Goal: Information Seeking & Learning: Compare options

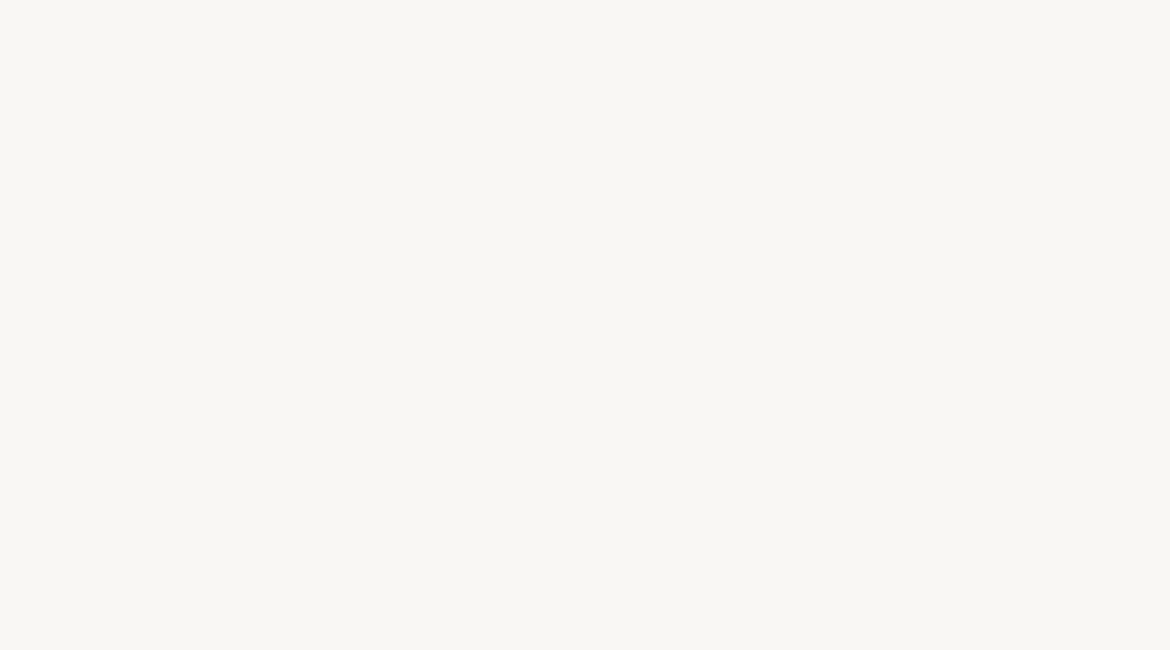
select select "FR"
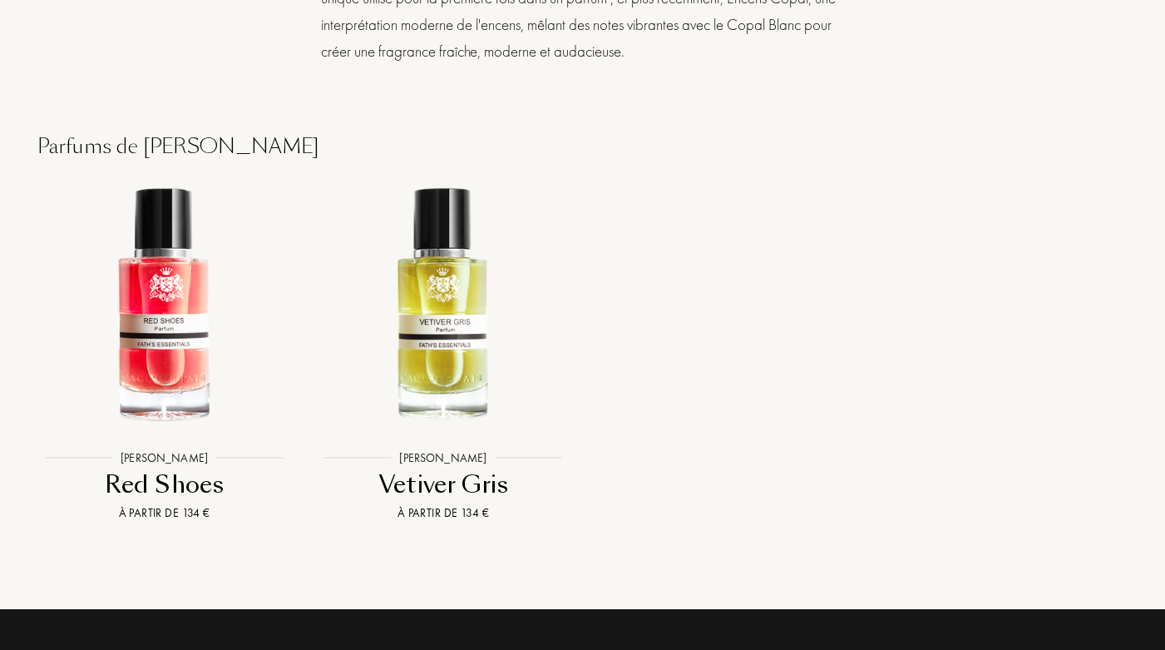
scroll to position [1788, 0]
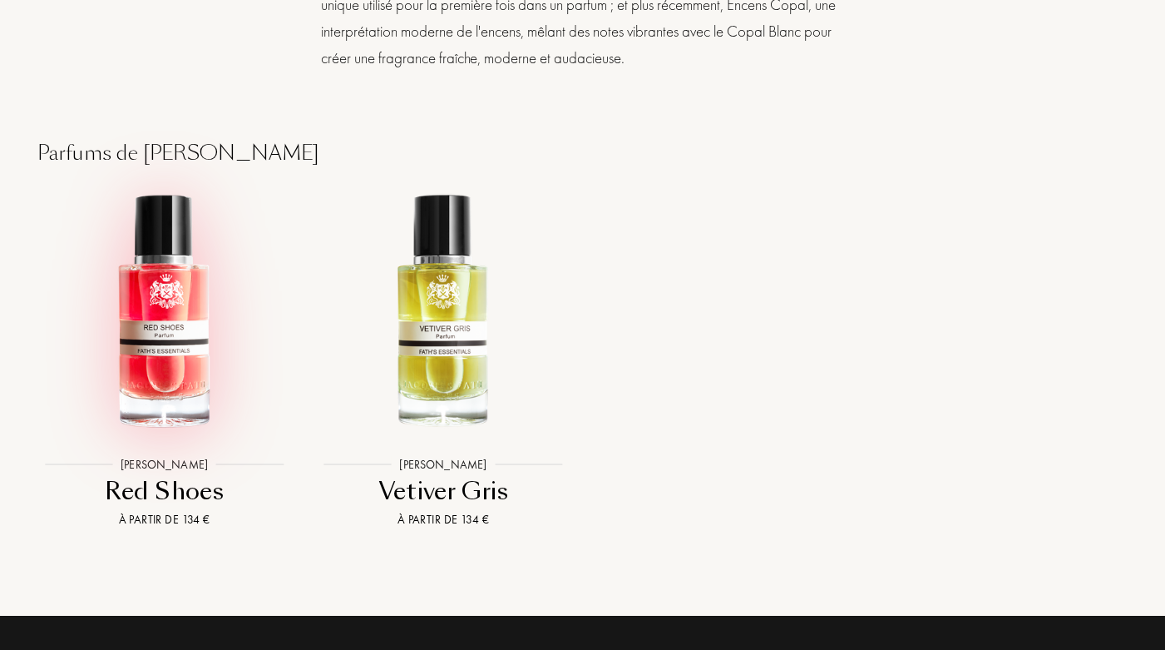
click at [191, 318] on img at bounding box center [164, 311] width 251 height 251
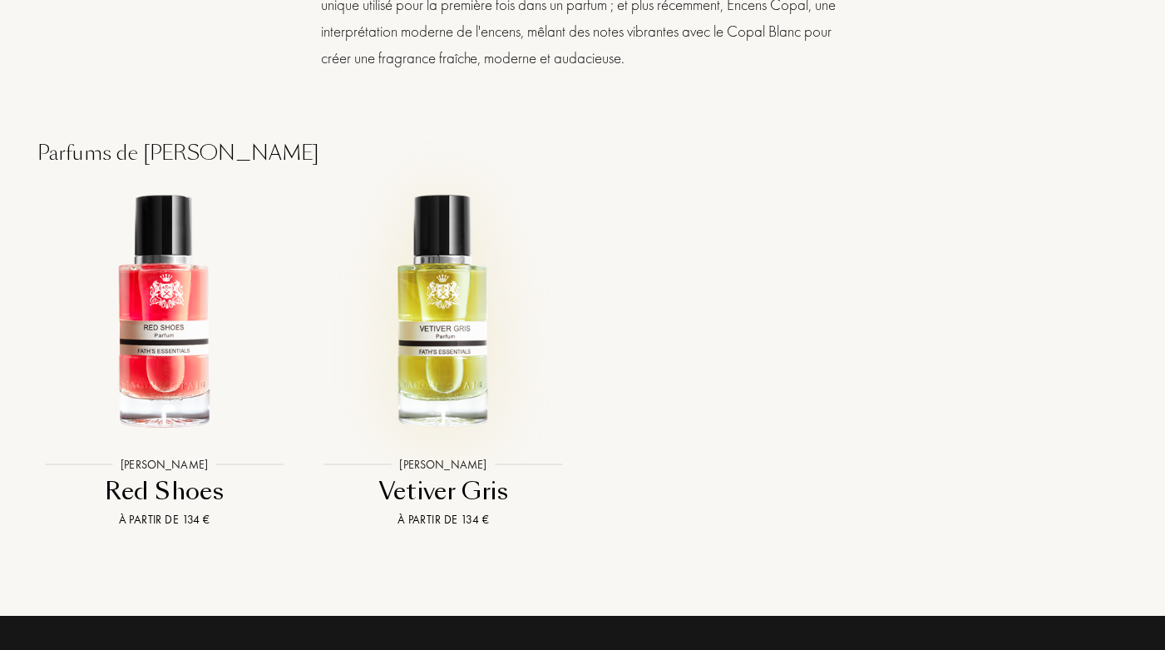
scroll to position [1785, 0]
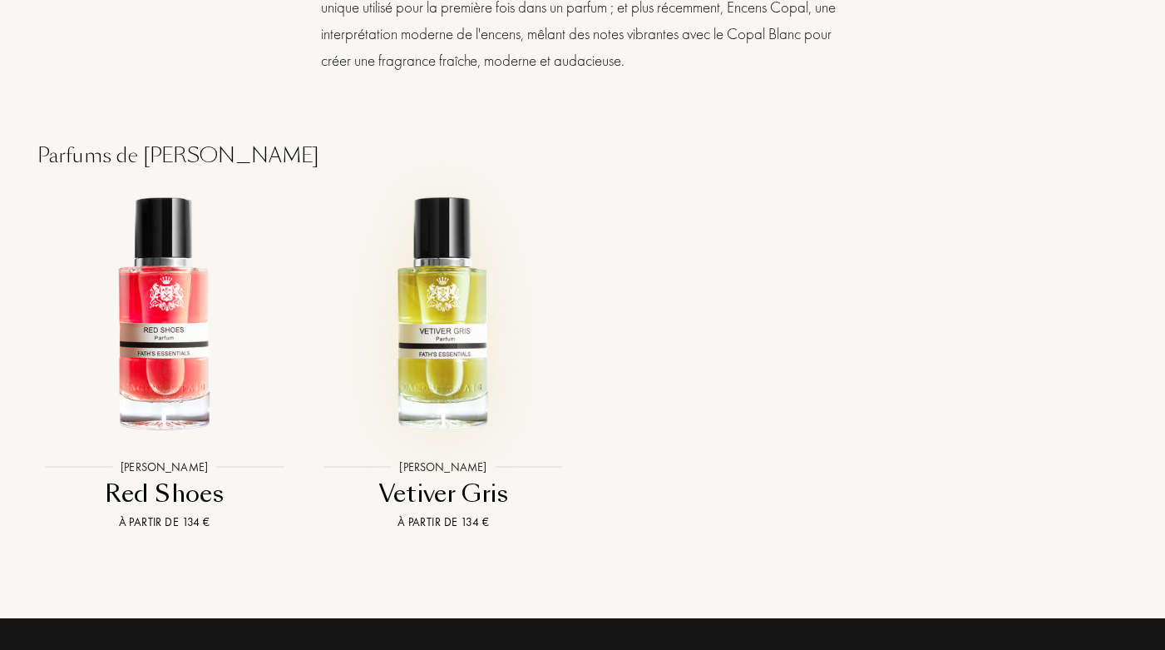
click at [458, 322] on img at bounding box center [443, 314] width 251 height 251
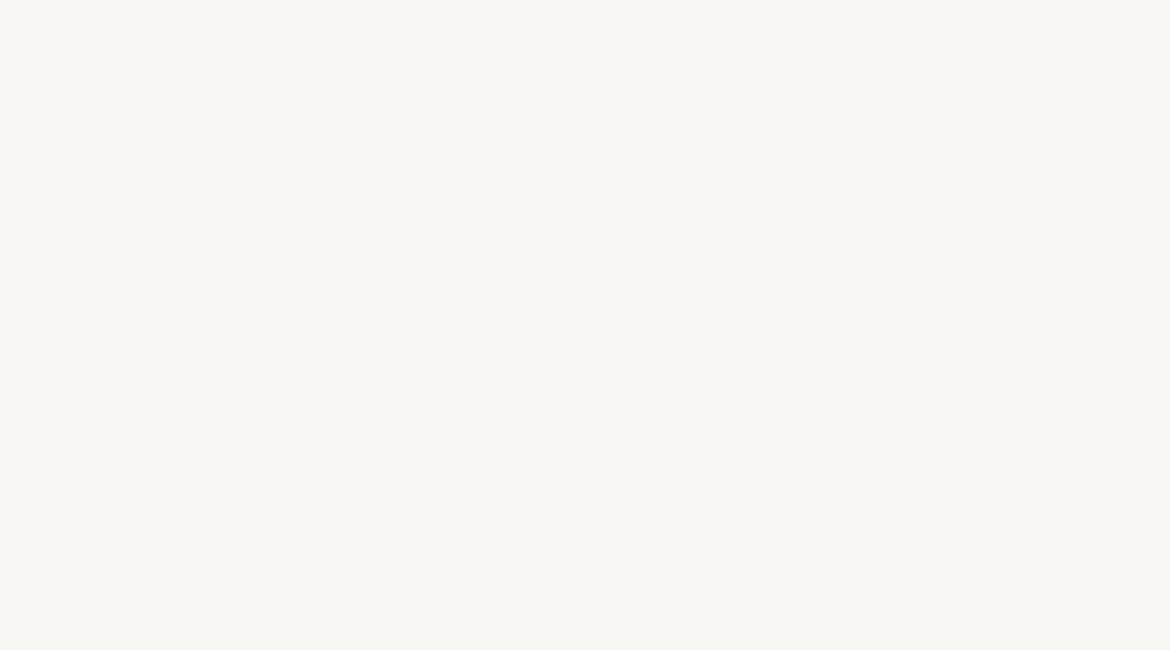
select select "FR"
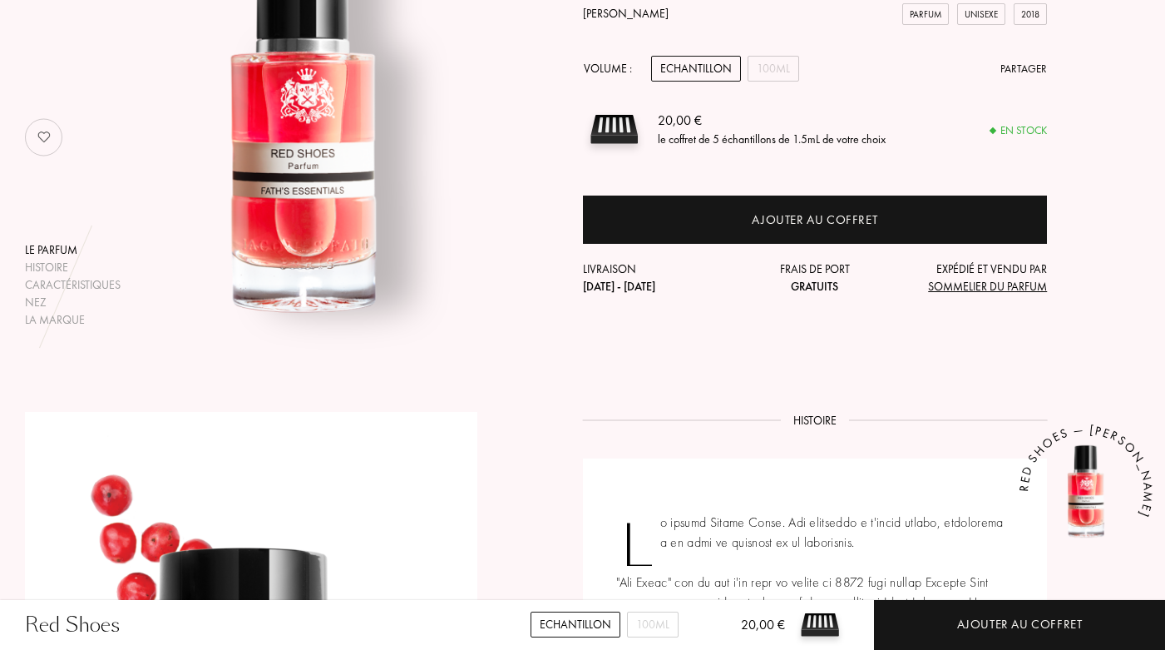
scroll to position [586, 0]
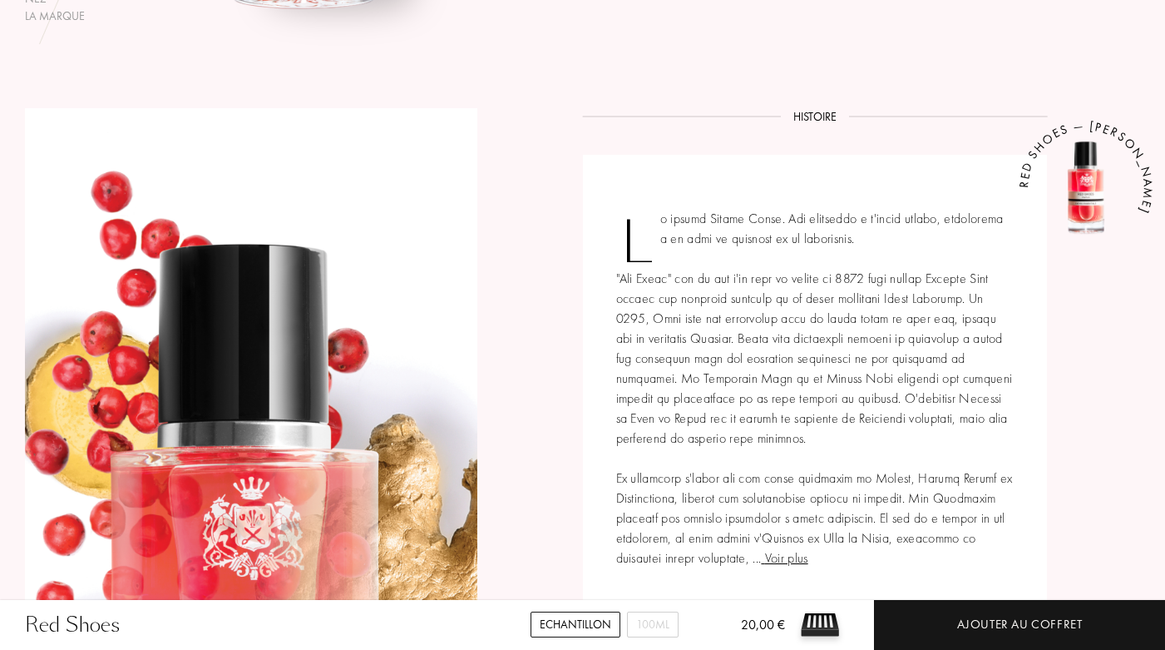
drag, startPoint x: 1166, startPoint y: 108, endPoint x: 1131, endPoint y: 349, distance: 242.9
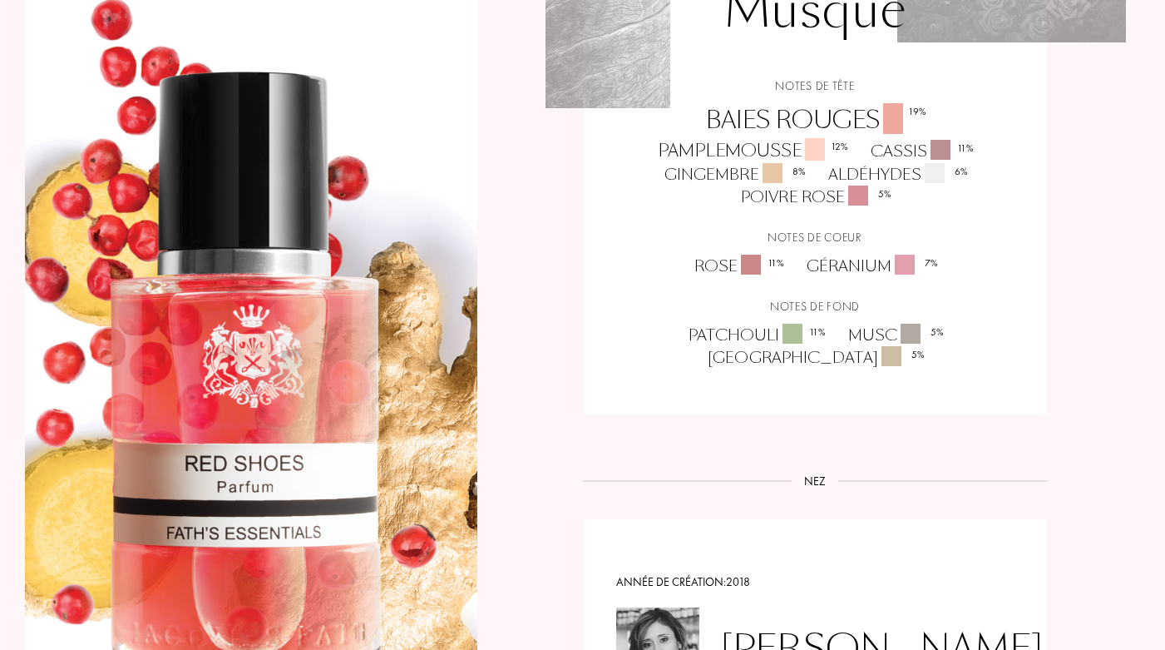
scroll to position [0, 0]
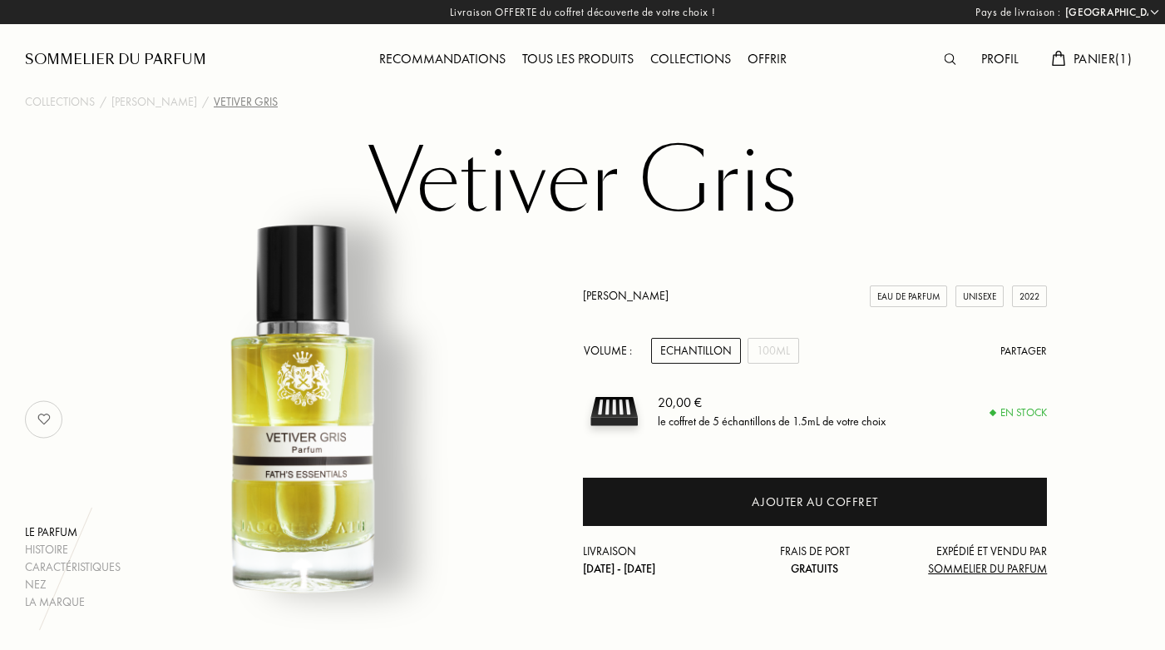
select select "FR"
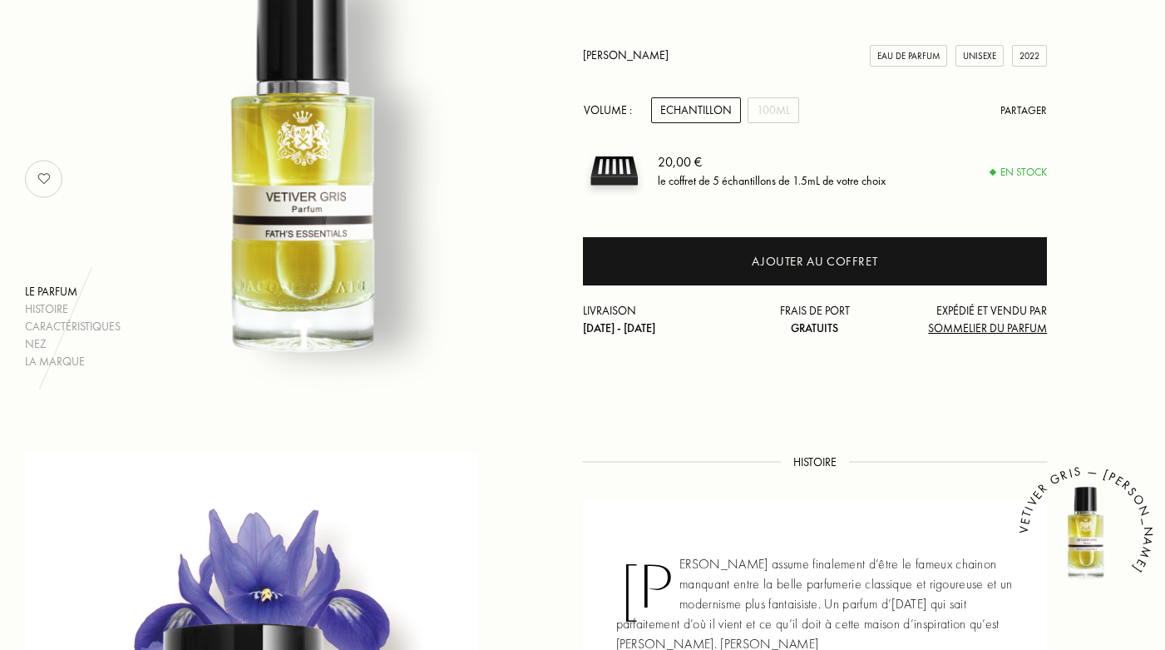
scroll to position [239, 0]
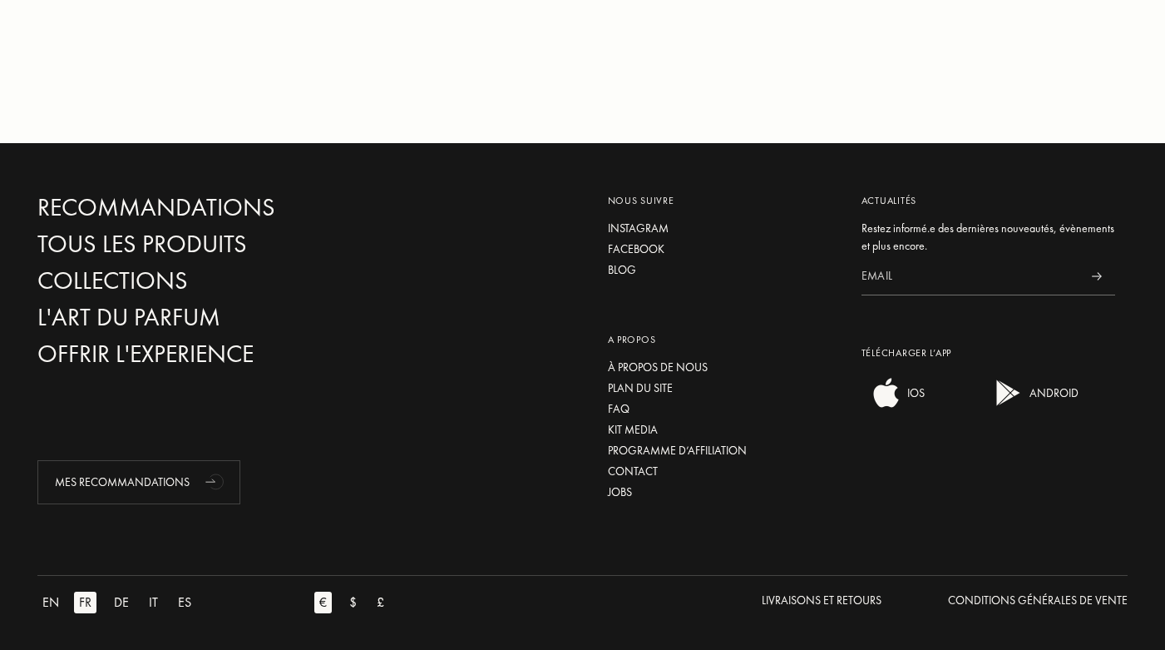
scroll to position [2699, 0]
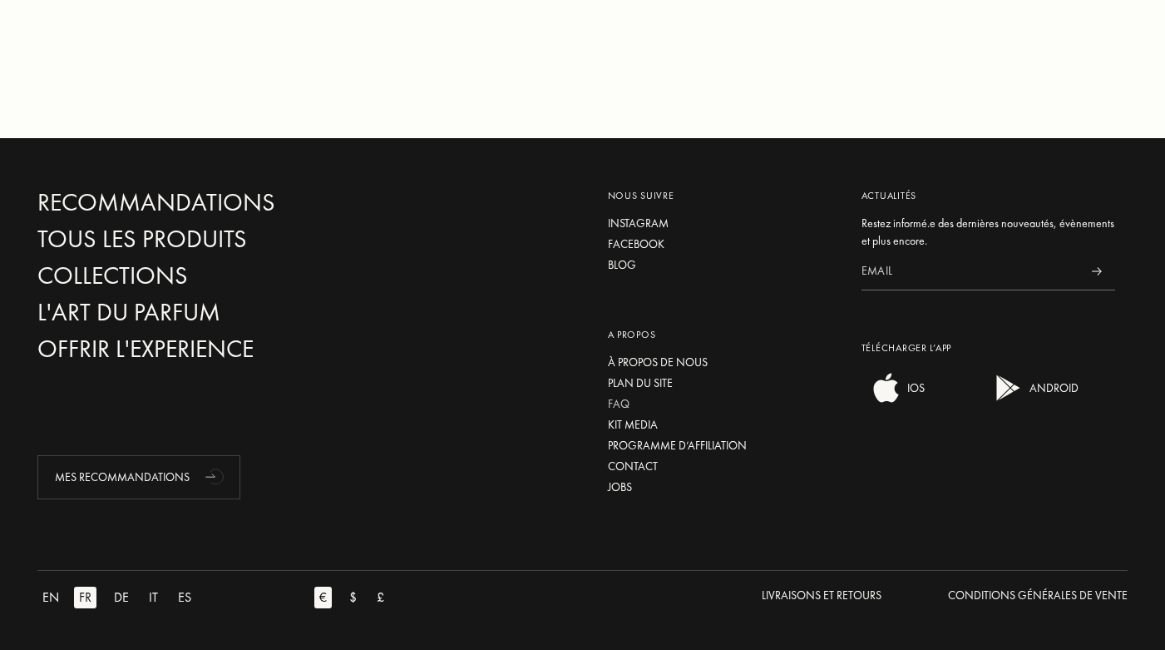
click at [612, 403] on div "FAQ" at bounding box center [722, 403] width 229 height 17
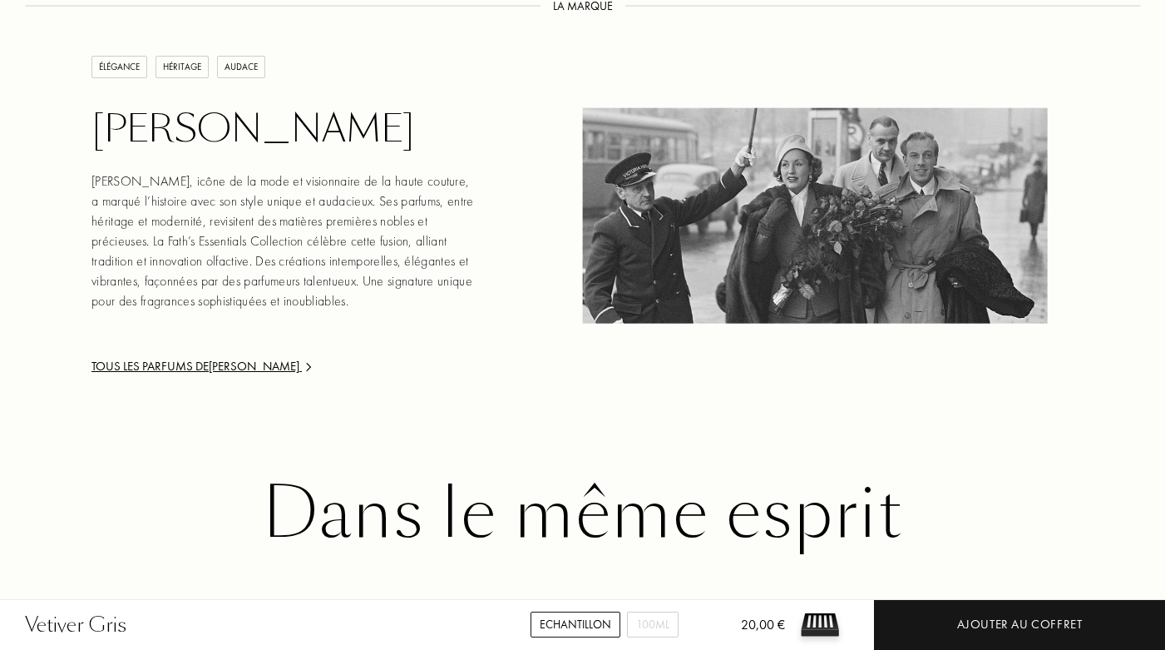
scroll to position [993, 0]
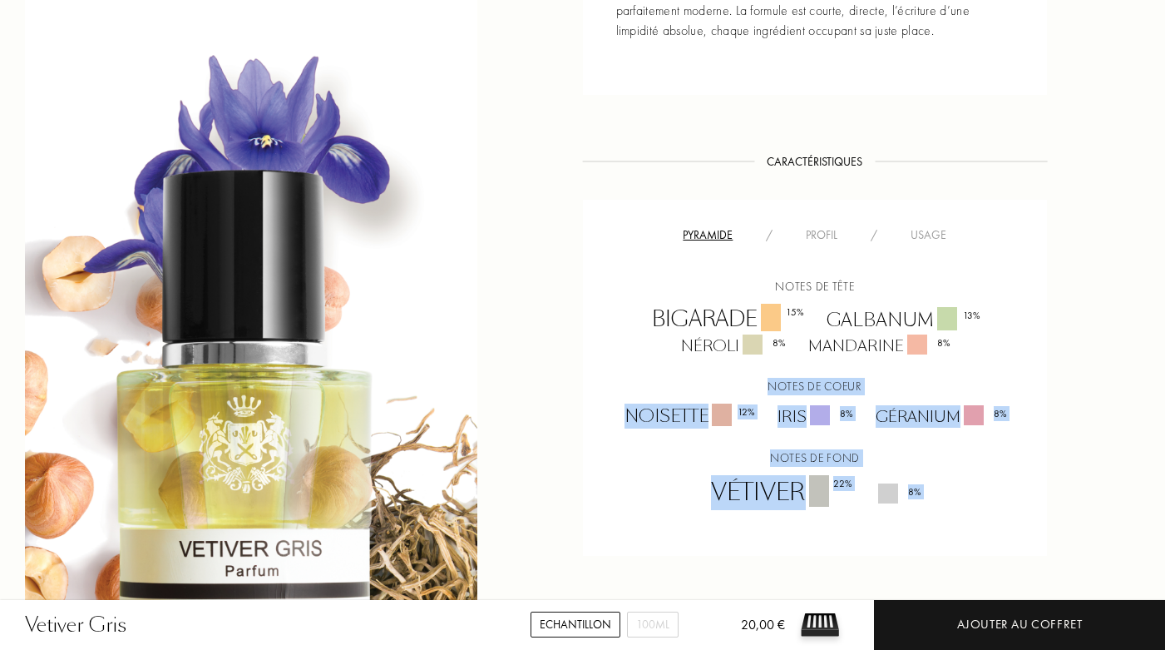
drag, startPoint x: 1165, startPoint y: 299, endPoint x: 1100, endPoint y: 560, distance: 268.3
click at [1100, 560] on div "Histoire Histoire Vétiver Gris assume finalement d’être le fameux chainon manqu…" at bounding box center [582, 389] width 1165 height 1376
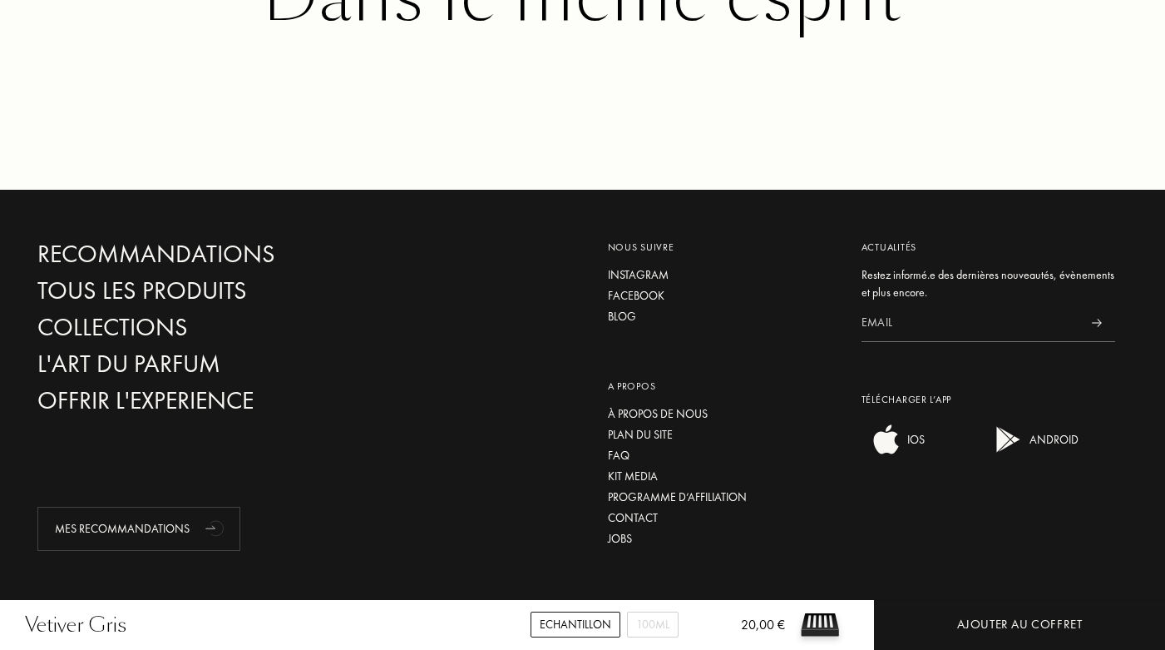
scroll to position [0, 0]
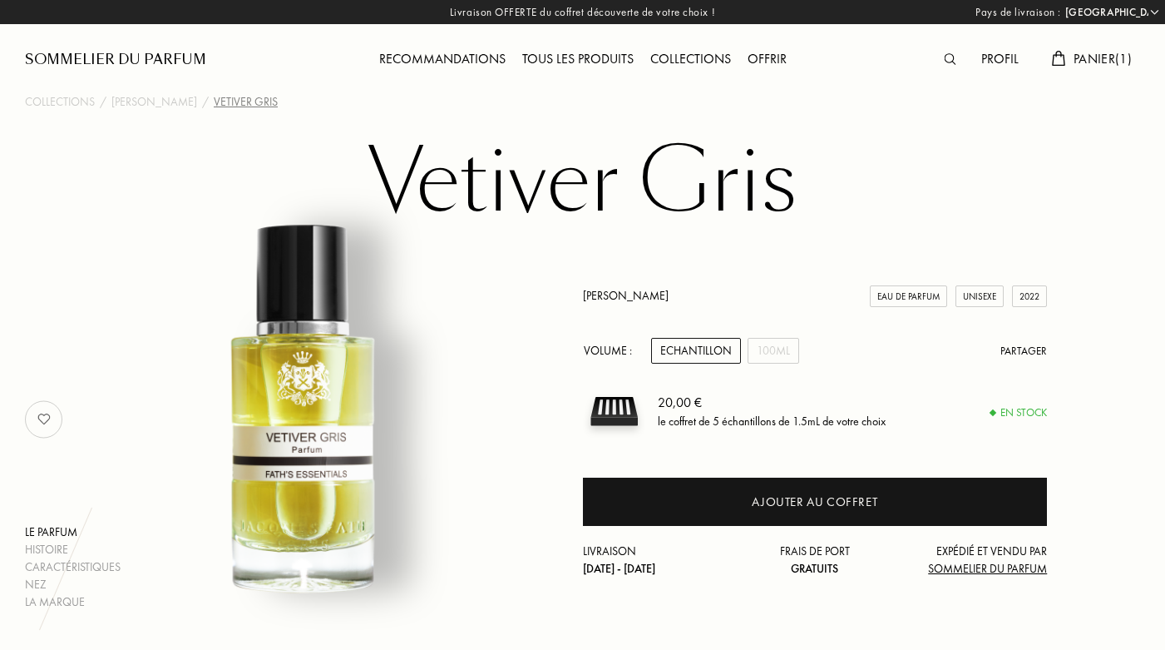
click at [682, 61] on div "Collections" at bounding box center [690, 60] width 97 height 22
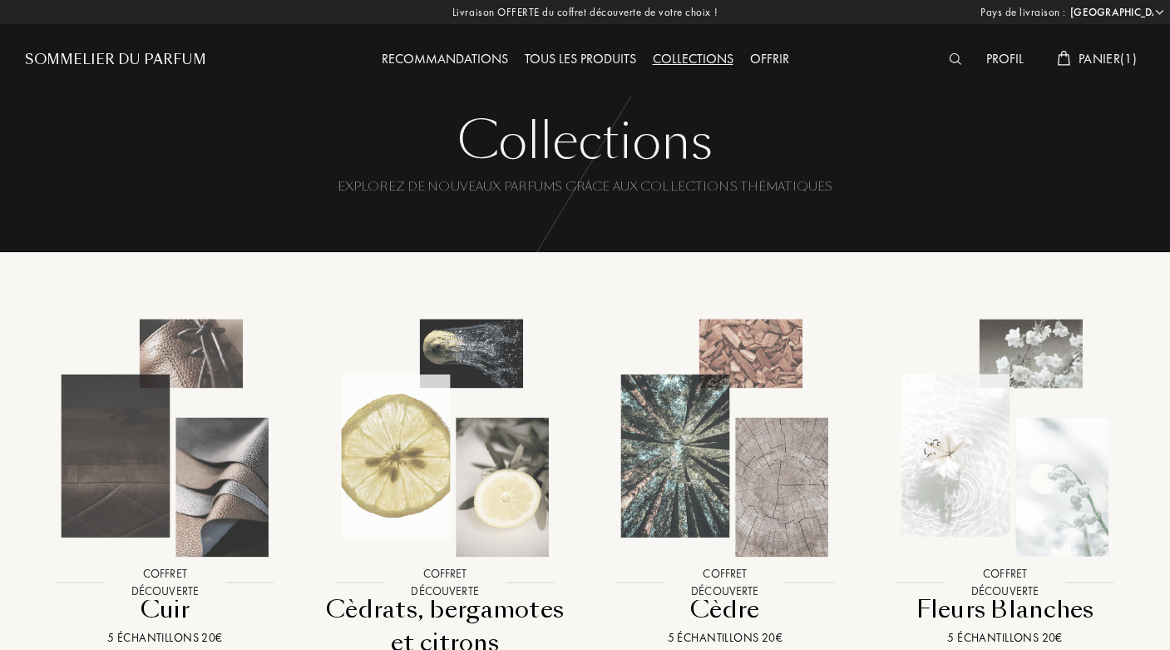
select select "FR"
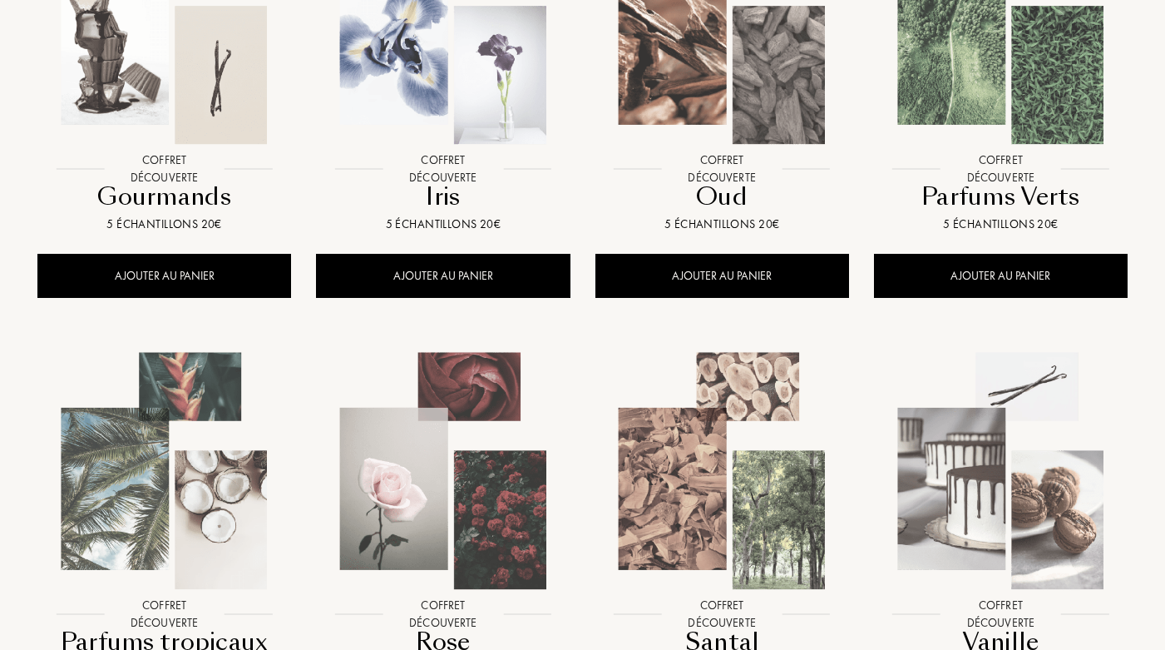
scroll to position [1090, 0]
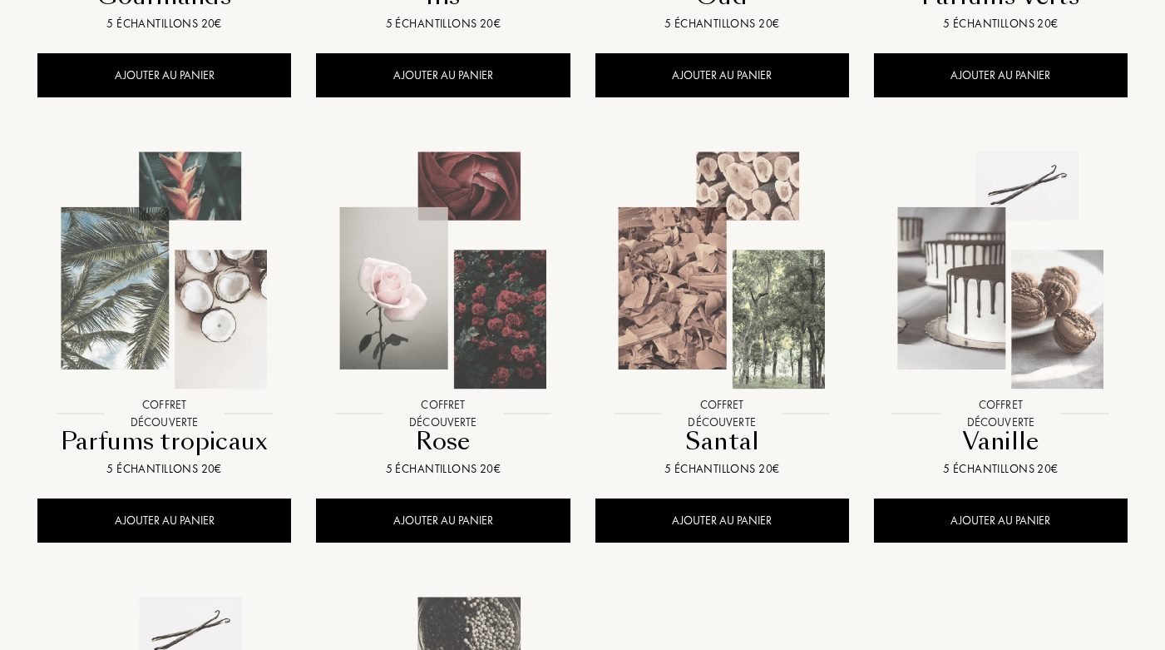
click at [405, 348] on img at bounding box center [443, 270] width 251 height 251
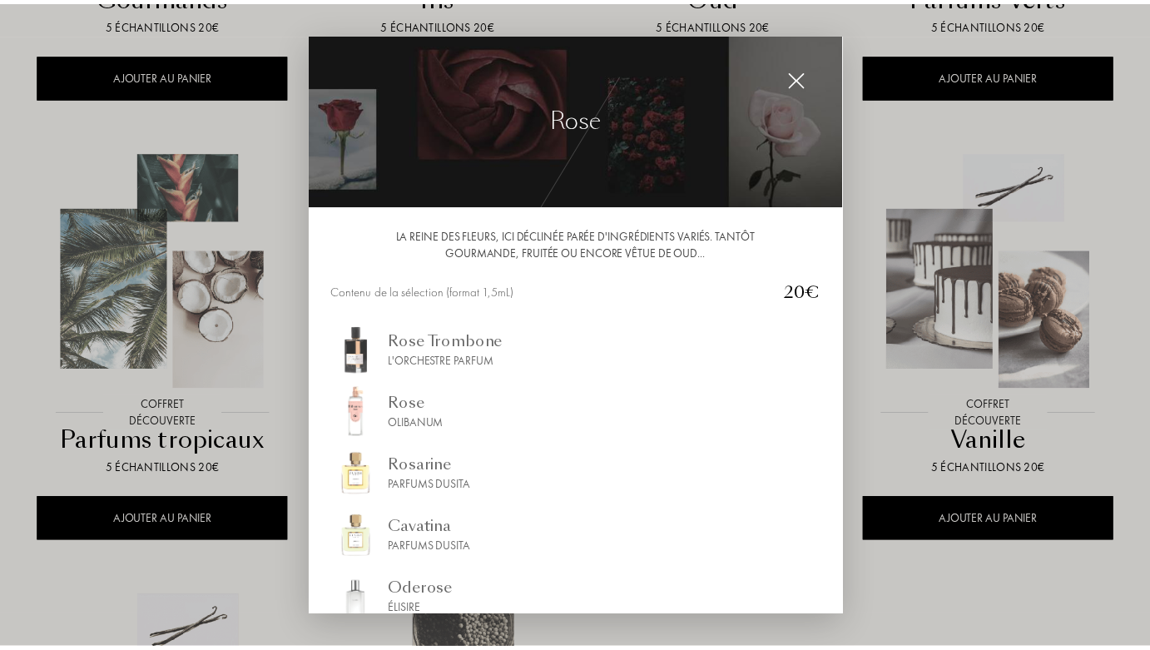
scroll to position [1092, 0]
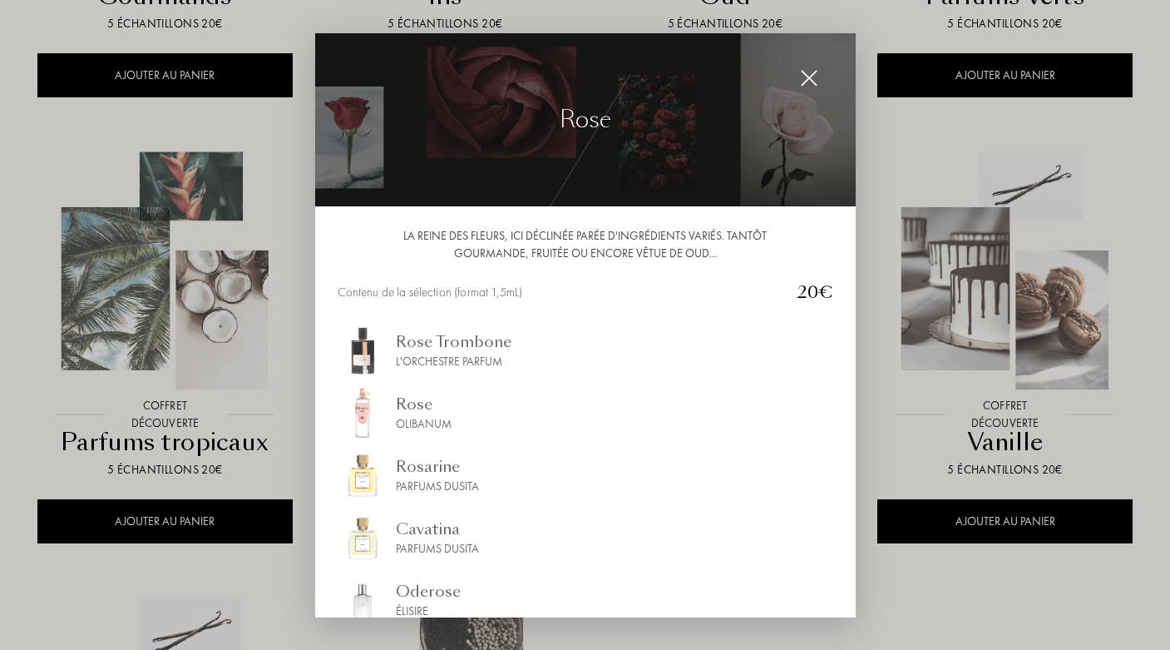
click at [452, 357] on div "L'Orchestre Parfum" at bounding box center [454, 361] width 116 height 17
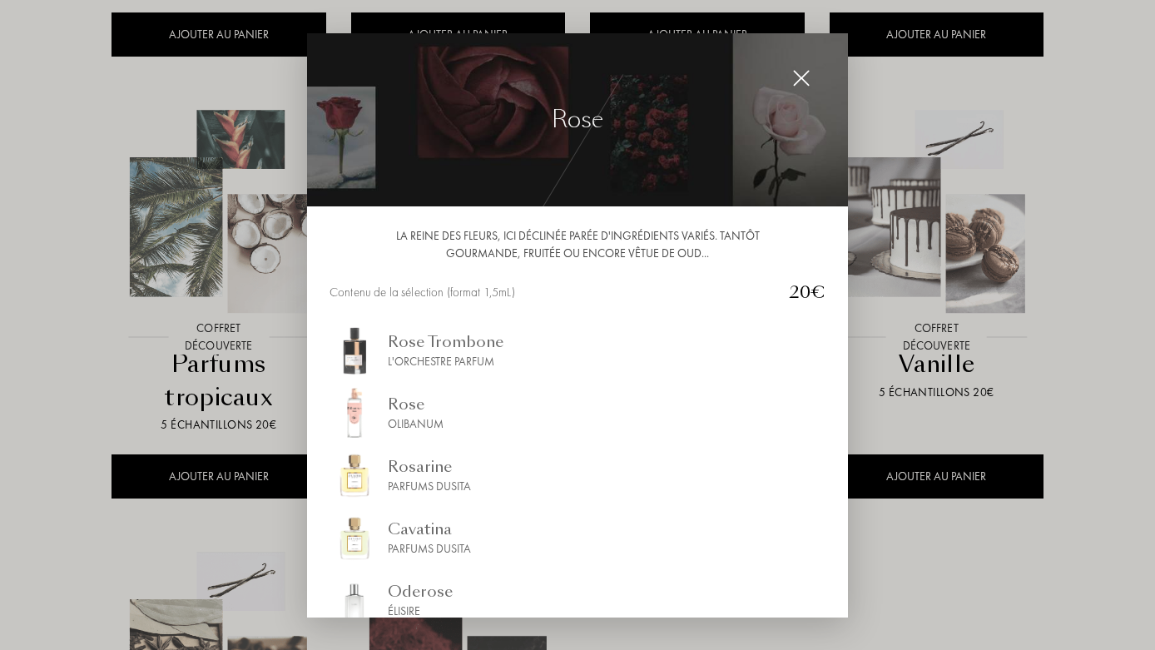
click at [803, 85] on img at bounding box center [801, 78] width 18 height 18
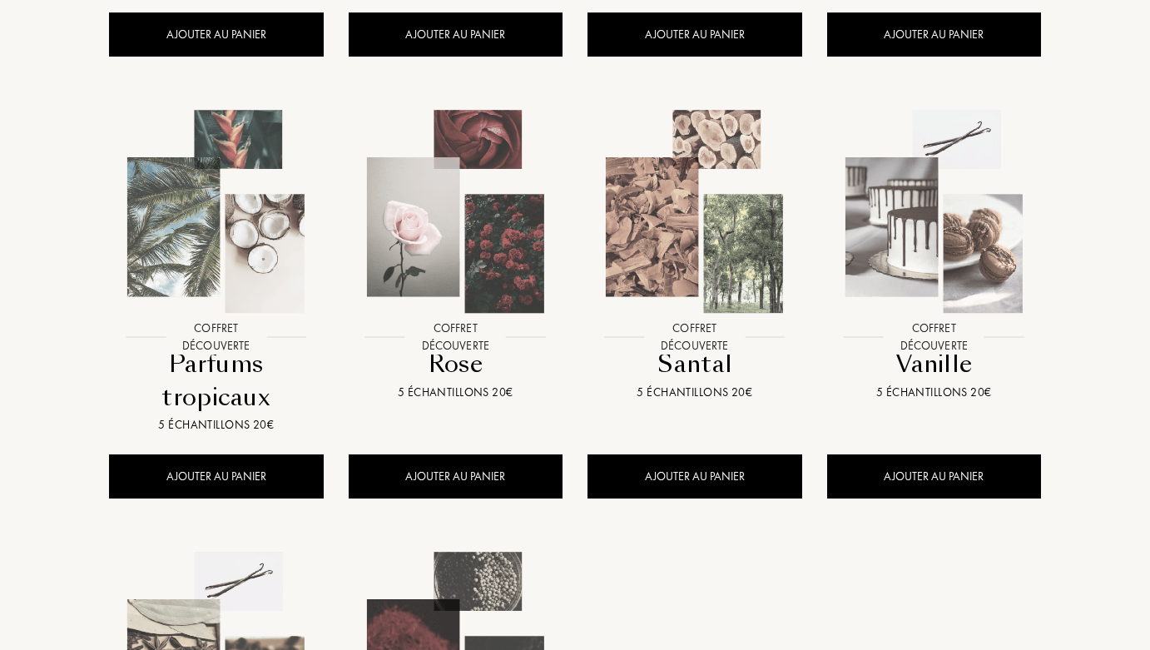
click at [953, 225] on img at bounding box center [933, 211] width 215 height 215
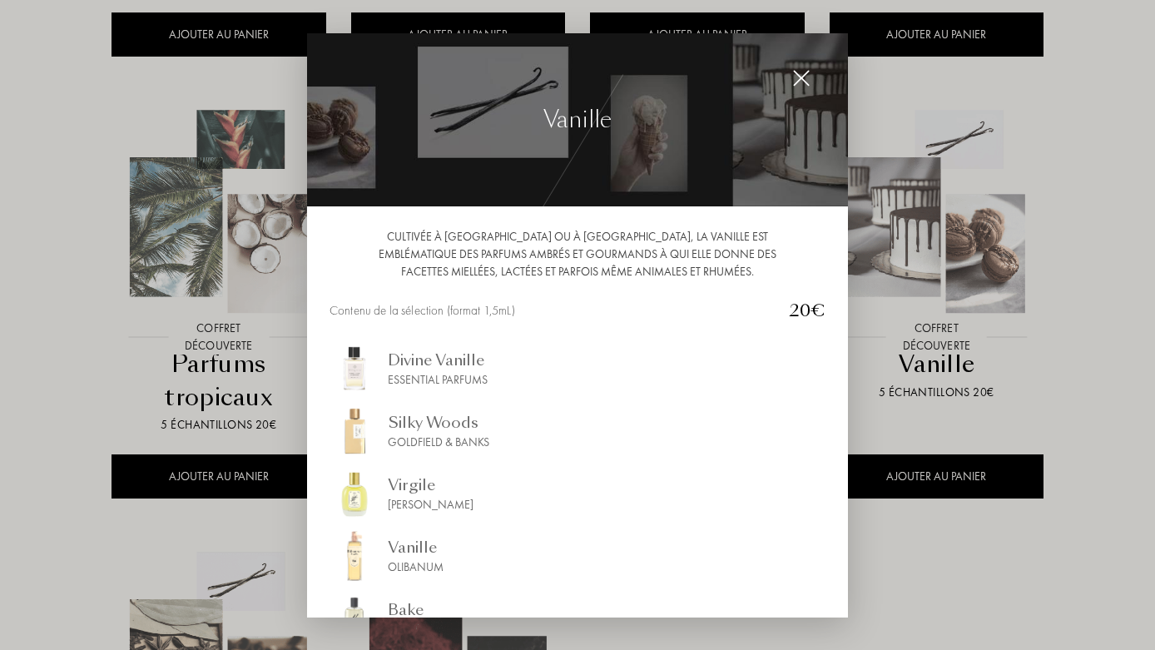
click at [799, 88] on div at bounding box center [800, 78] width 33 height 33
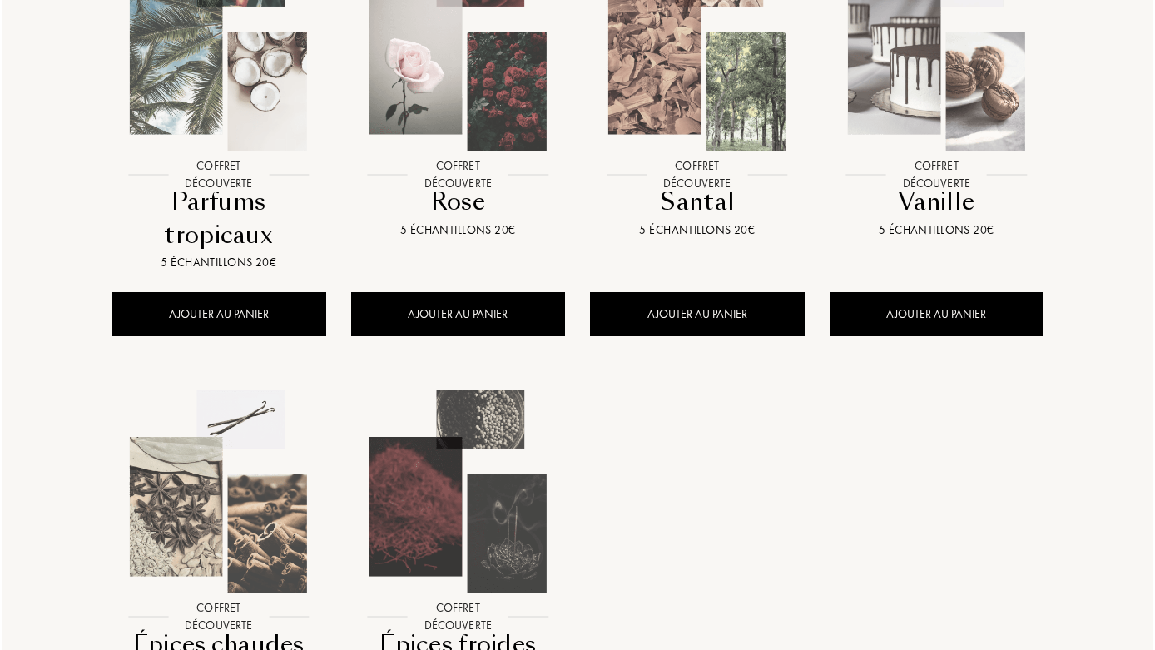
scroll to position [1551, 0]
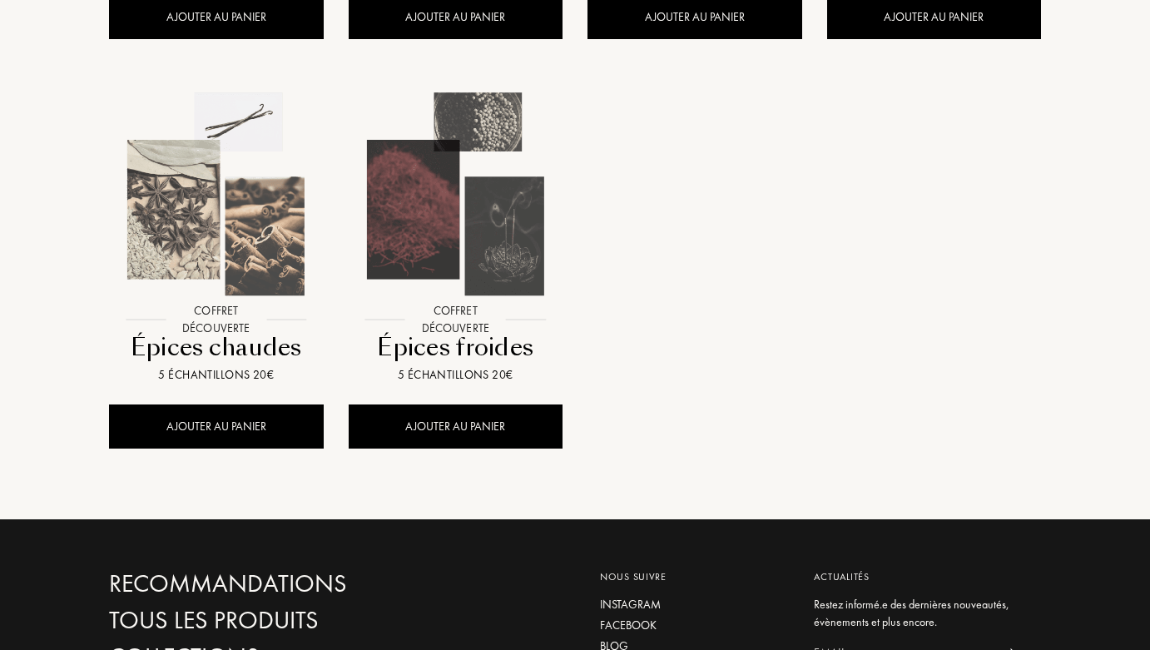
click at [242, 252] on img at bounding box center [215, 194] width 215 height 215
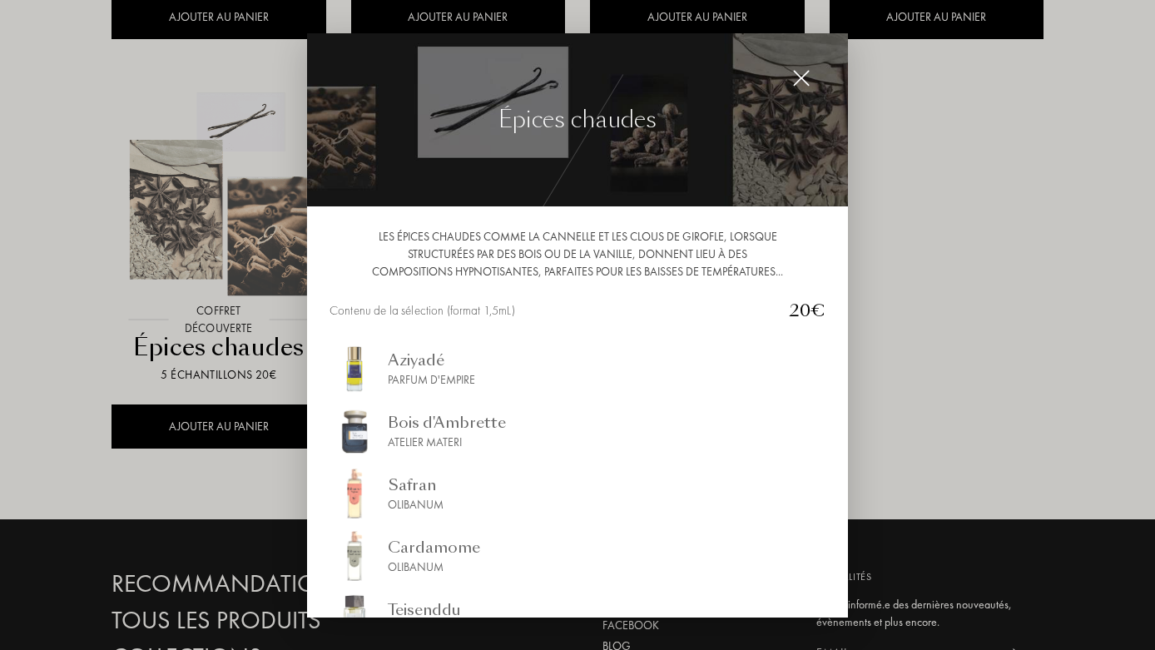
click at [800, 92] on div at bounding box center [800, 78] width 33 height 33
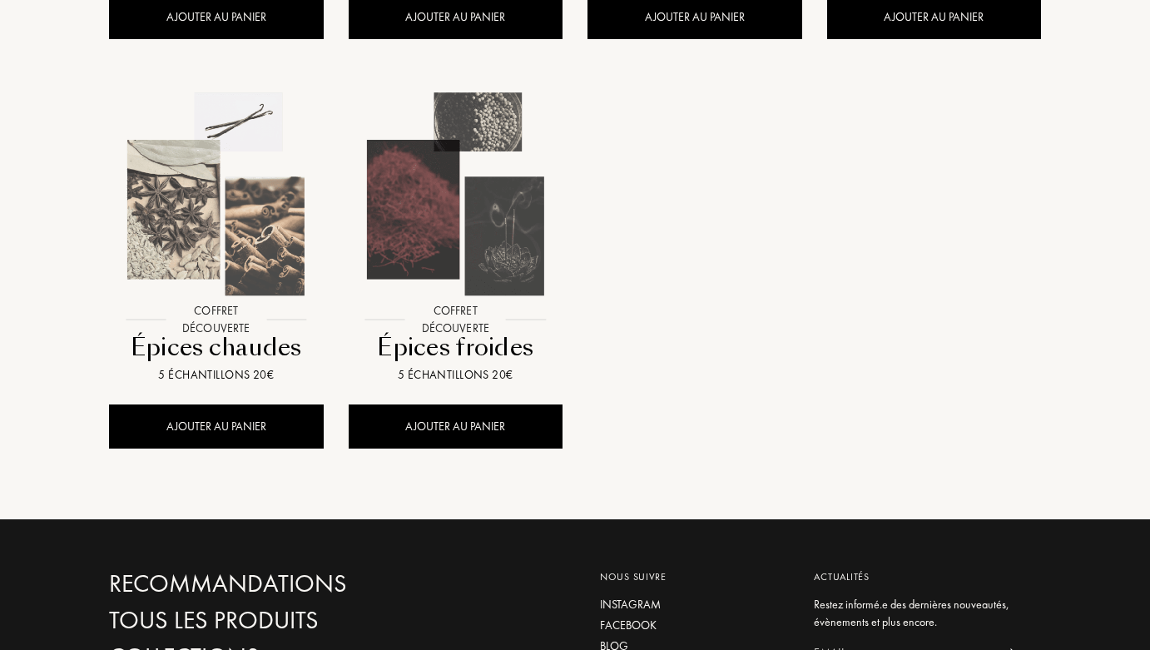
click at [485, 334] on div at bounding box center [456, 206] width 240 height 276
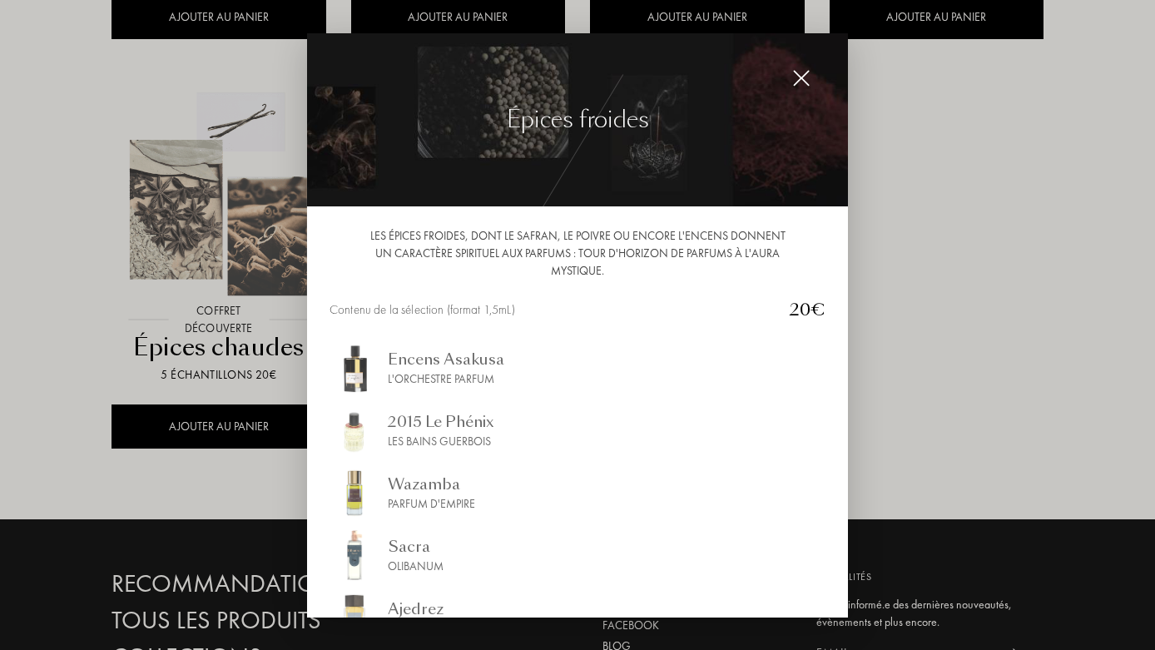
click at [462, 439] on div "Les Bains Guerbois" at bounding box center [441, 441] width 106 height 17
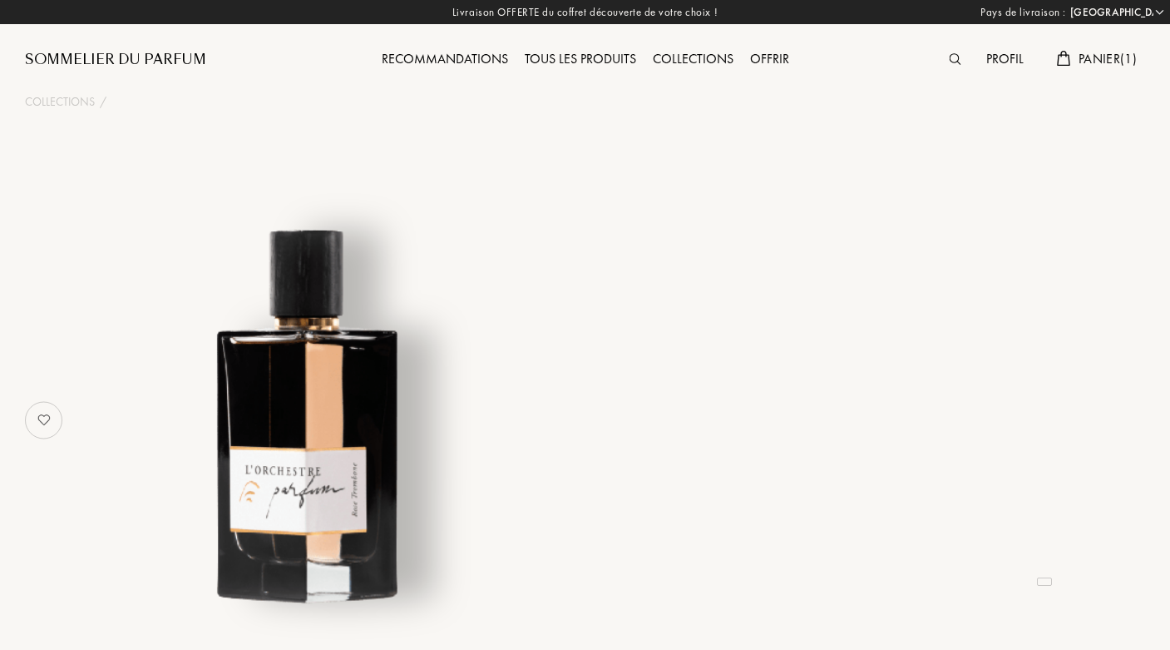
select select "FR"
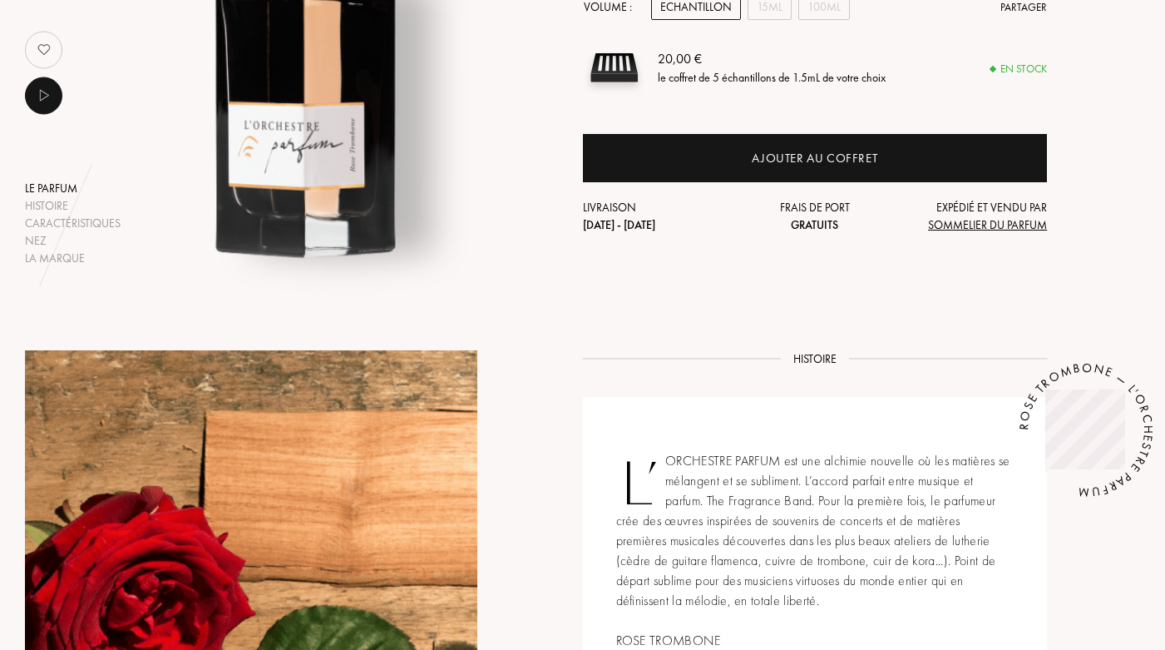
scroll to position [88, 0]
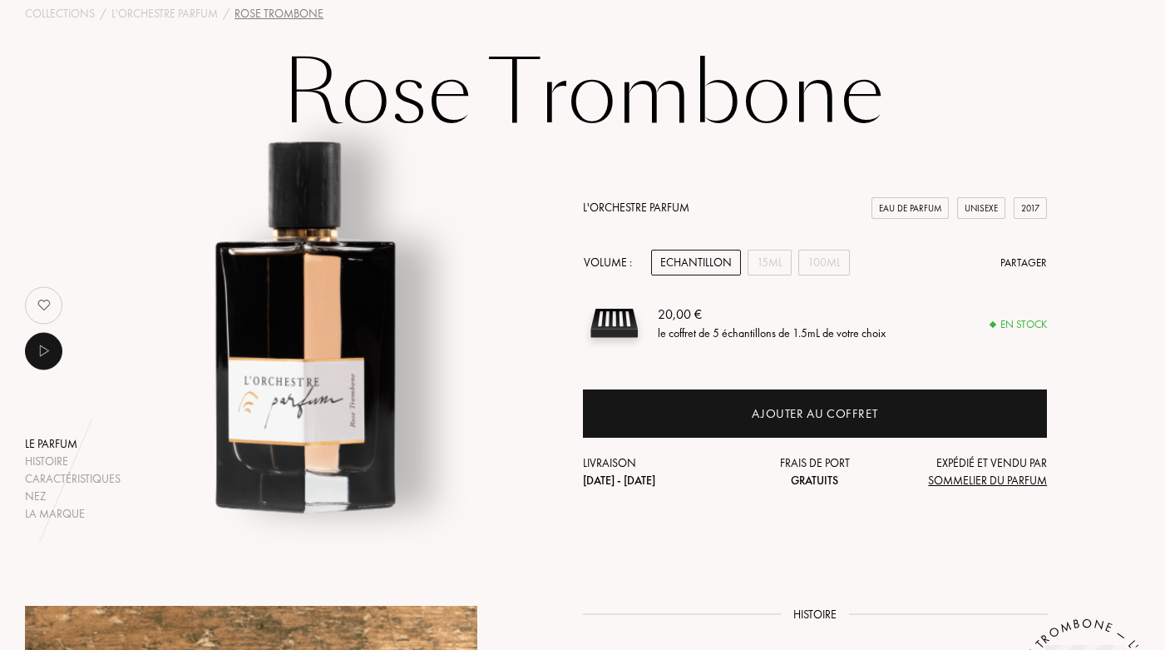
click at [634, 206] on link "L'Orchestre Parfum" at bounding box center [636, 207] width 106 height 15
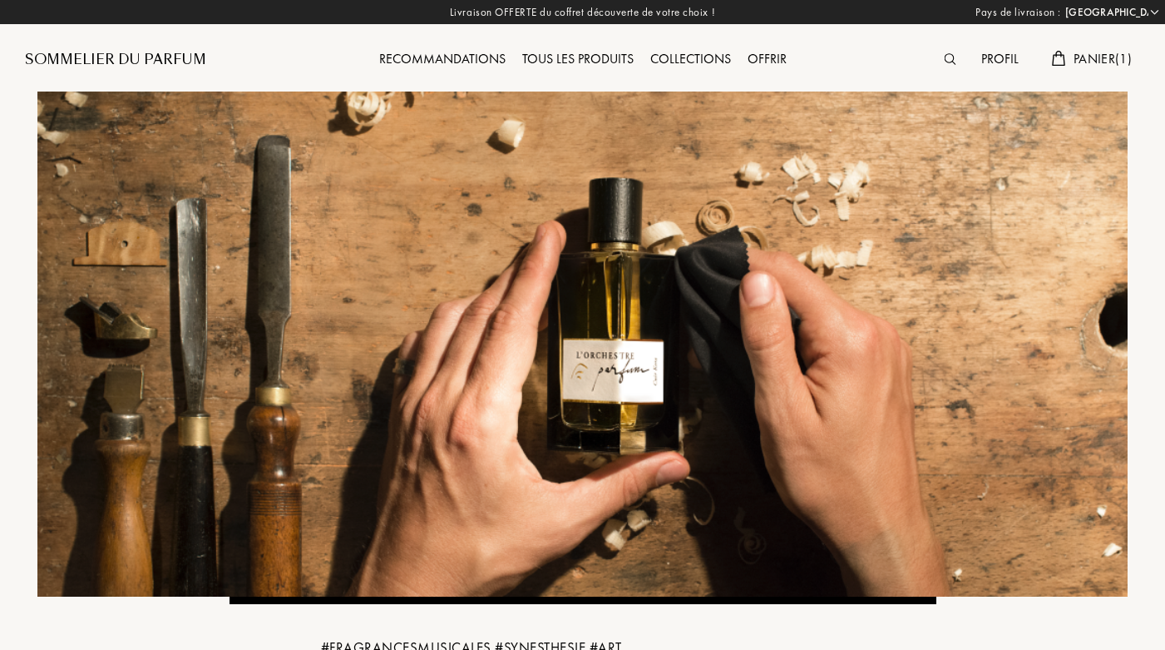
select select "FR"
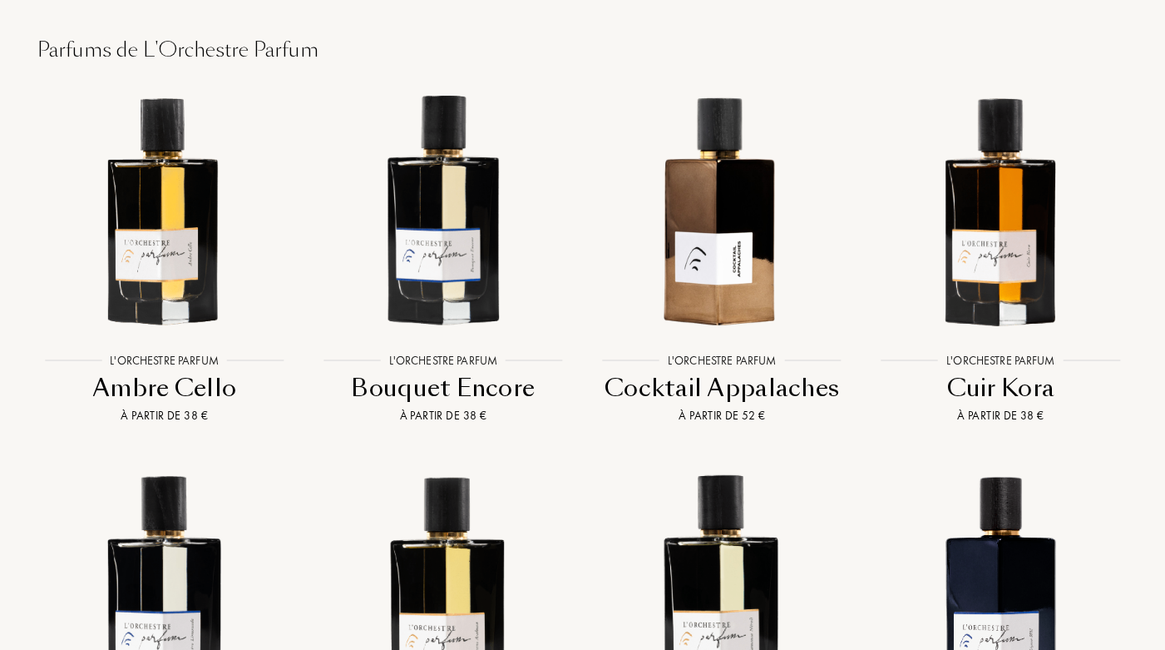
scroll to position [1334, 0]
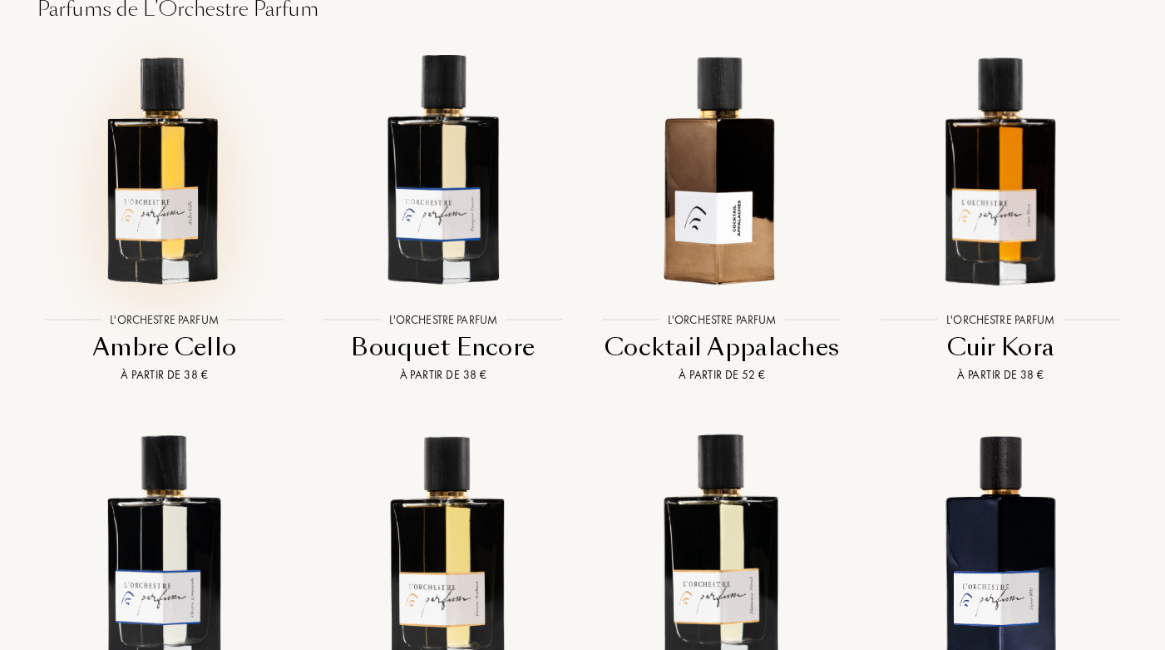
click at [154, 191] on img at bounding box center [164, 167] width 251 height 251
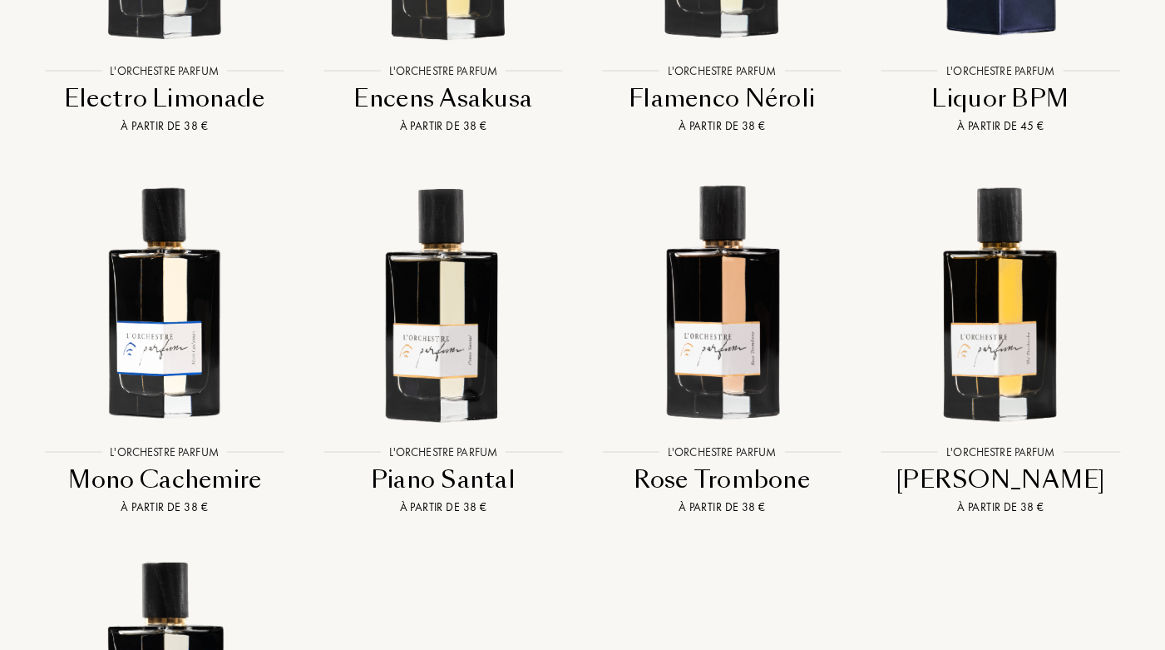
scroll to position [1773, 0]
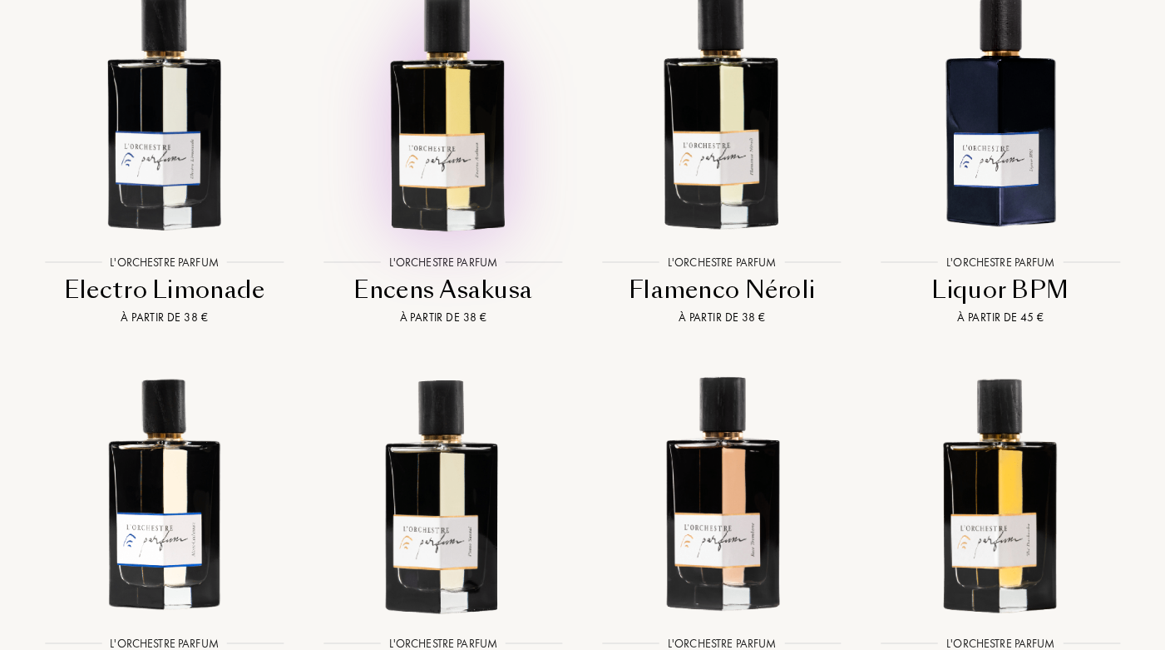
click at [452, 128] on img at bounding box center [443, 109] width 251 height 251
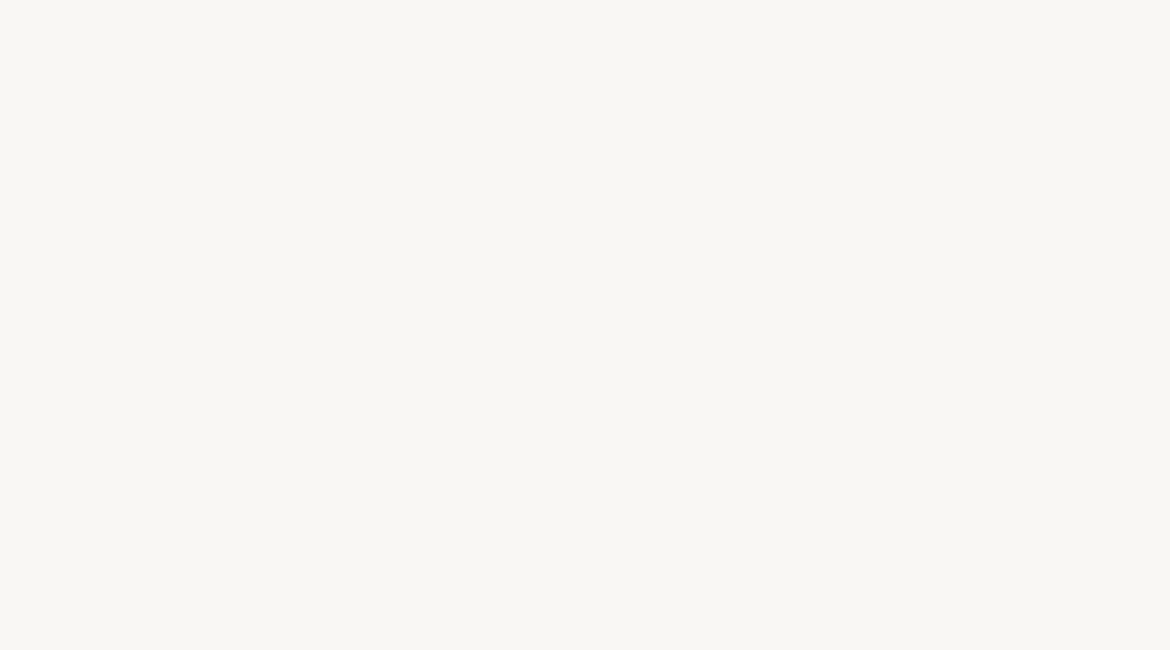
select select "FR"
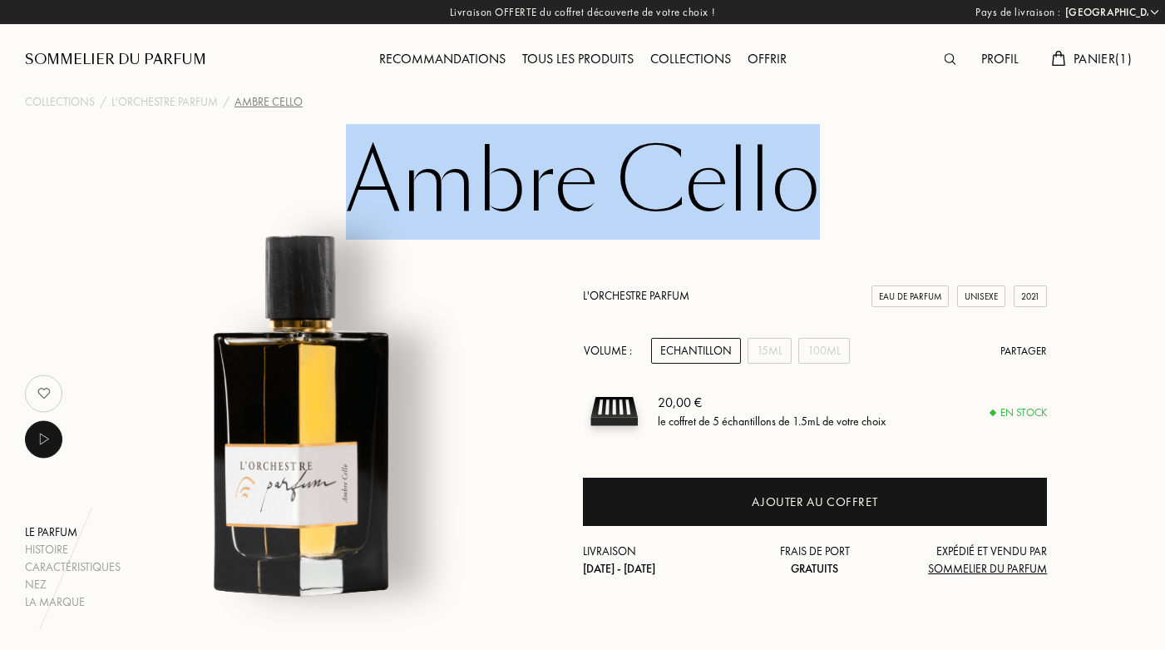
drag, startPoint x: 1165, startPoint y: 101, endPoint x: 1165, endPoint y: 141, distance: 39.9
click at [1149, 151] on div "Ambre Cello Le parfum Histoire Caractéristiques Nez La marque L'Orchestre Parfu…" at bounding box center [582, 373] width 1165 height 474
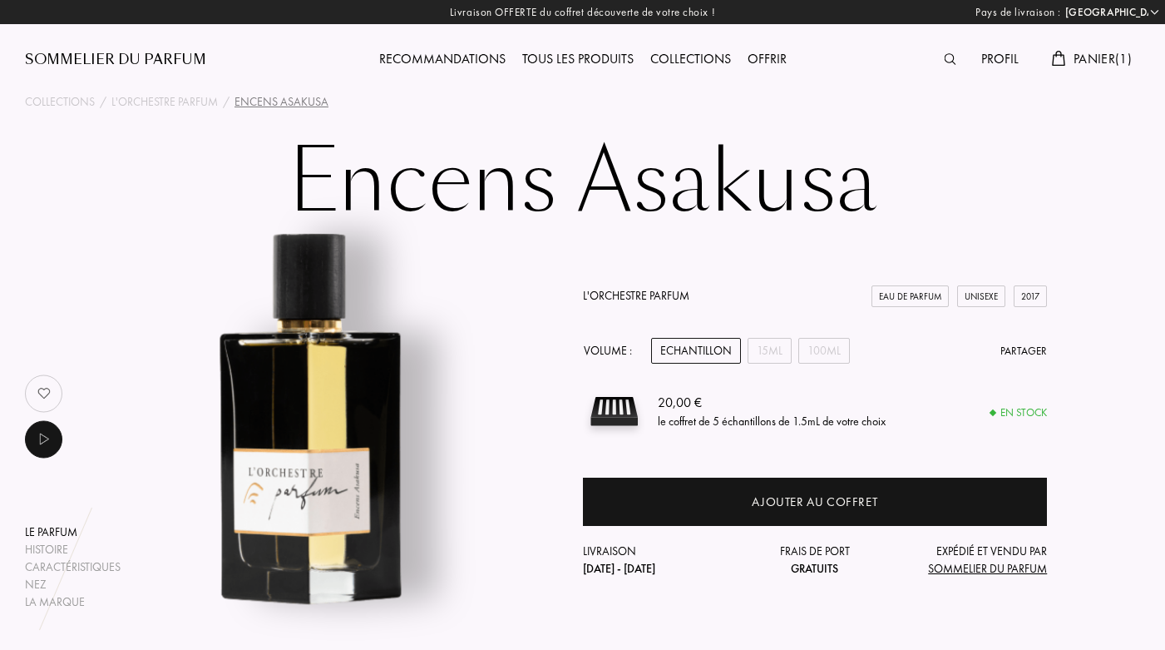
select select "FR"
click at [626, 58] on div "Tous les produits" at bounding box center [578, 60] width 128 height 22
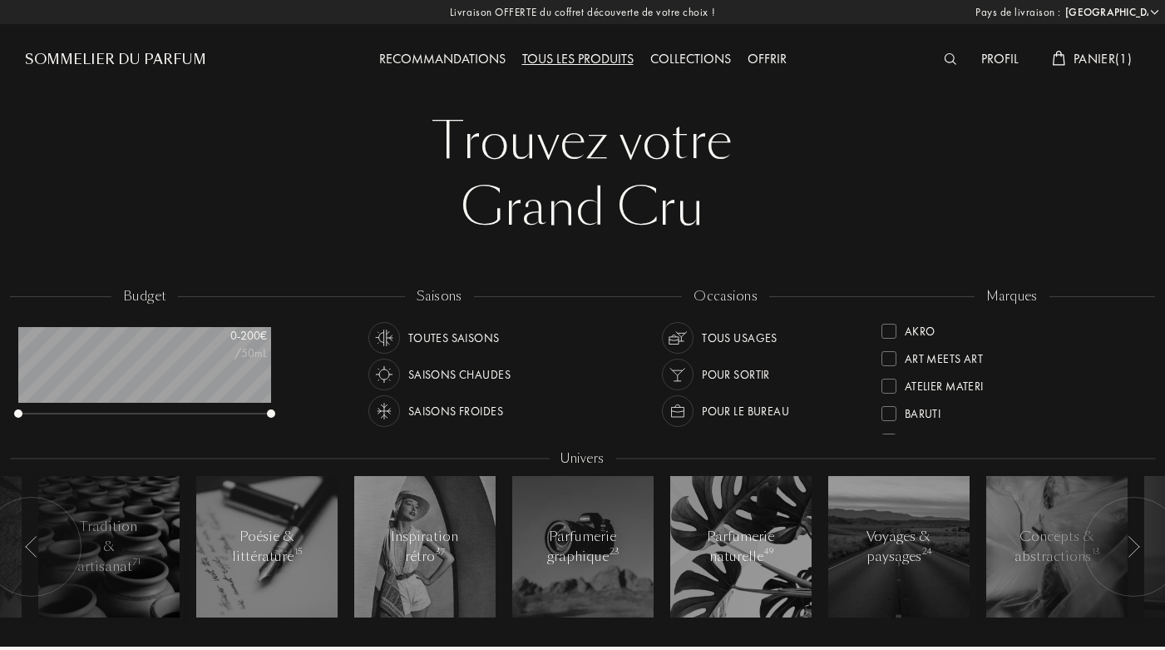
select select "FR"
click at [955, 354] on div "Art Meets Art" at bounding box center [944, 355] width 78 height 22
click at [888, 360] on div at bounding box center [889, 358] width 15 height 15
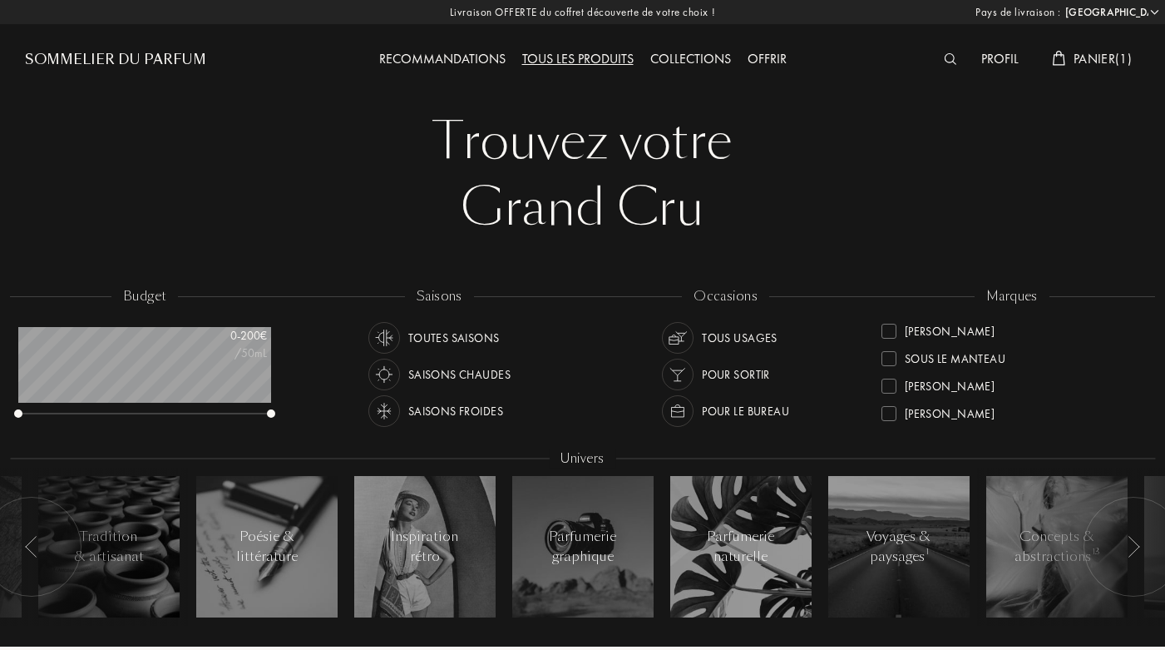
click at [1066, 175] on div "Grand Cru" at bounding box center [582, 208] width 1091 height 67
click at [627, 188] on div "Grand Cru" at bounding box center [582, 208] width 1091 height 67
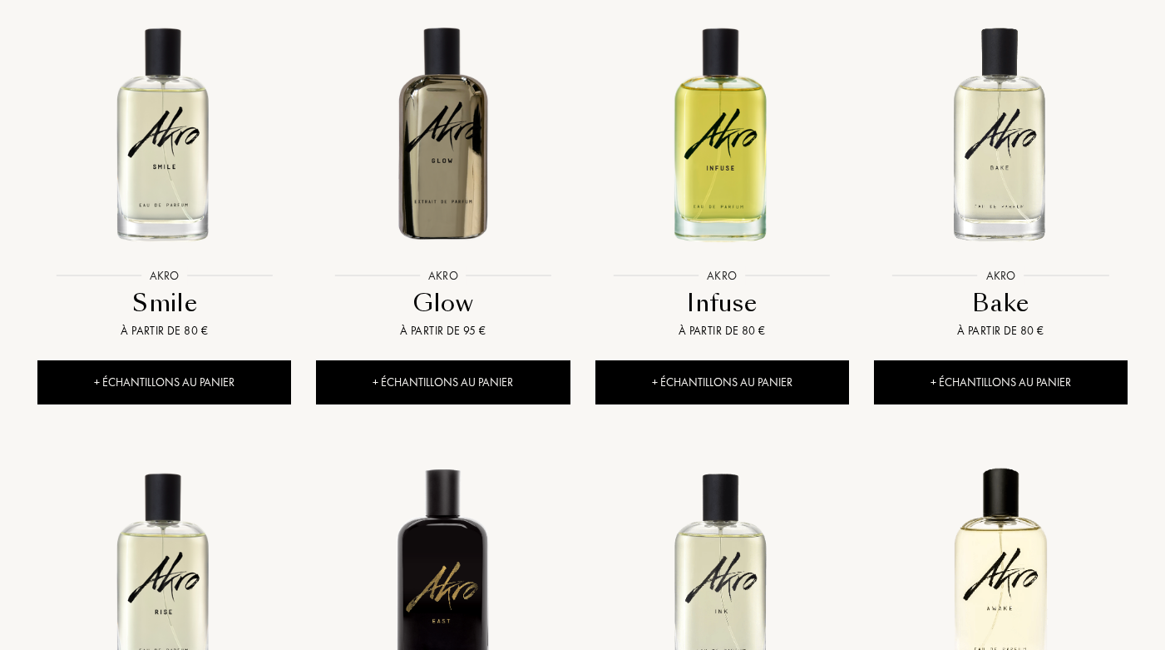
scroll to position [644, 0]
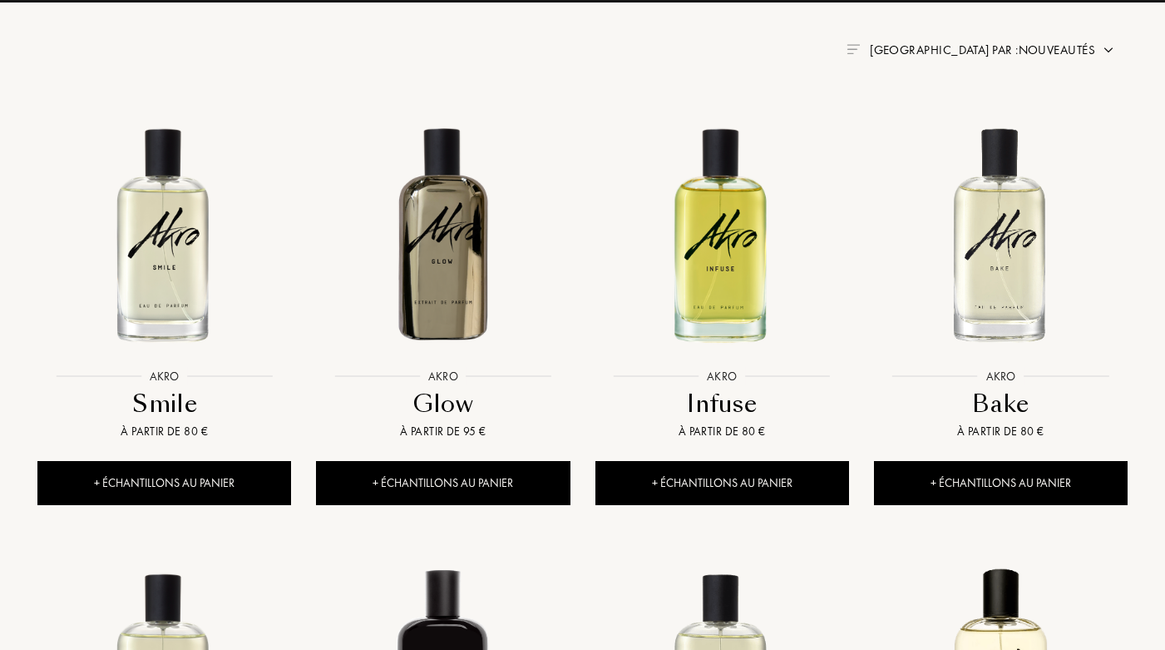
click at [143, 255] on img at bounding box center [164, 232] width 251 height 251
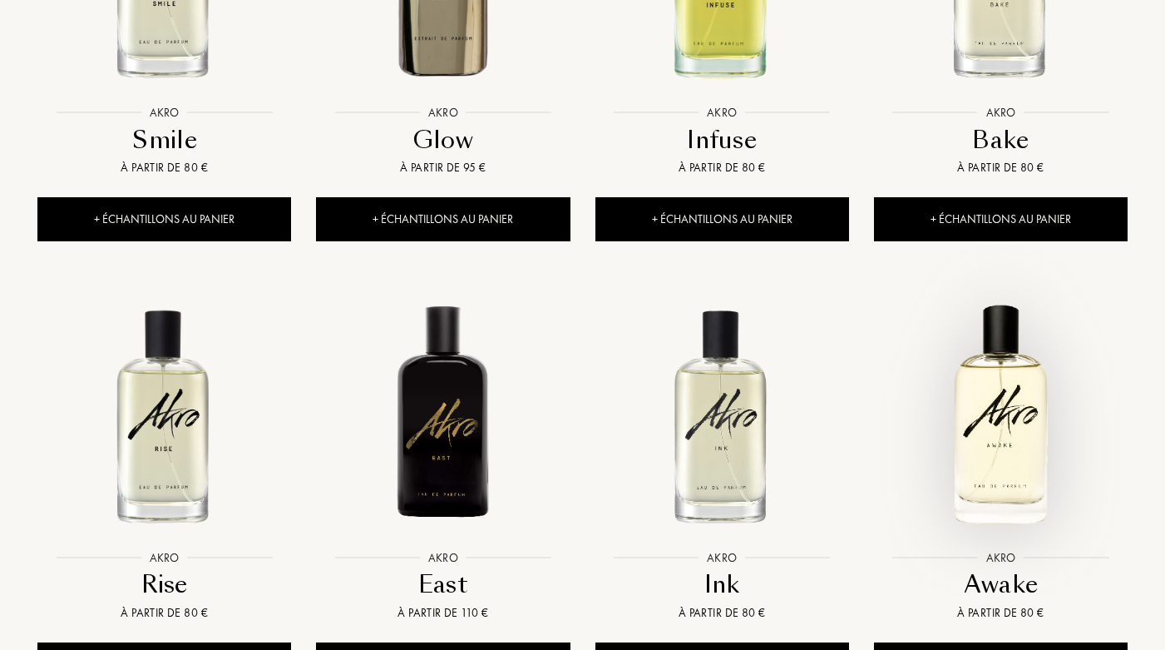
click at [1039, 388] on img at bounding box center [1001, 414] width 251 height 251
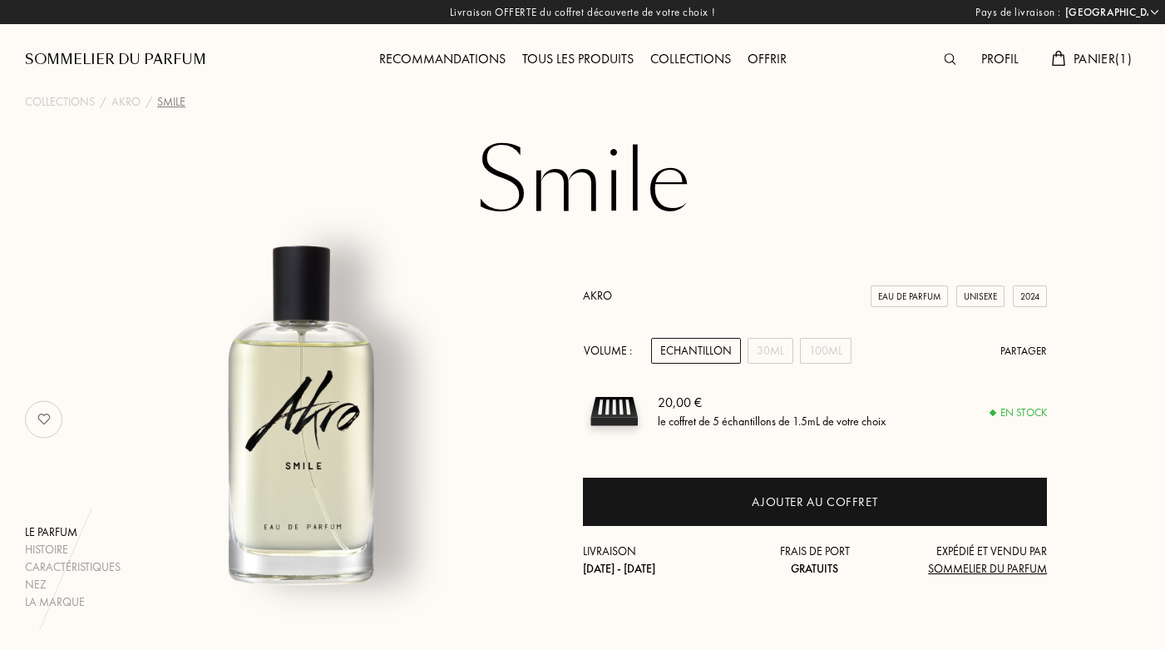
select select "FR"
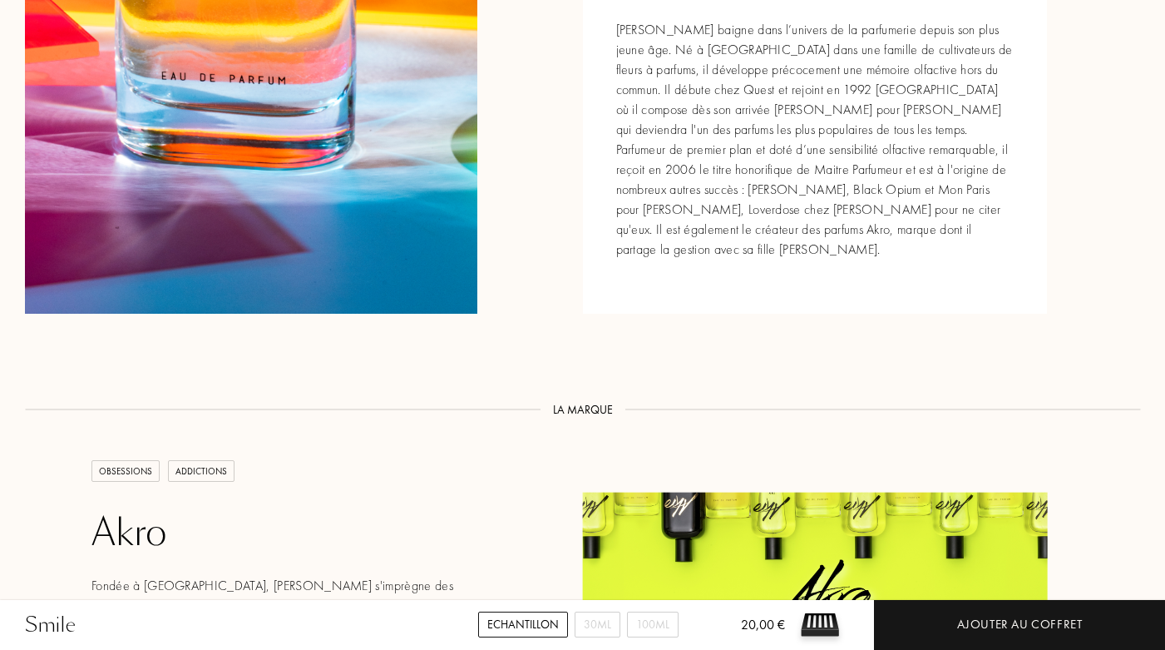
scroll to position [2123, 0]
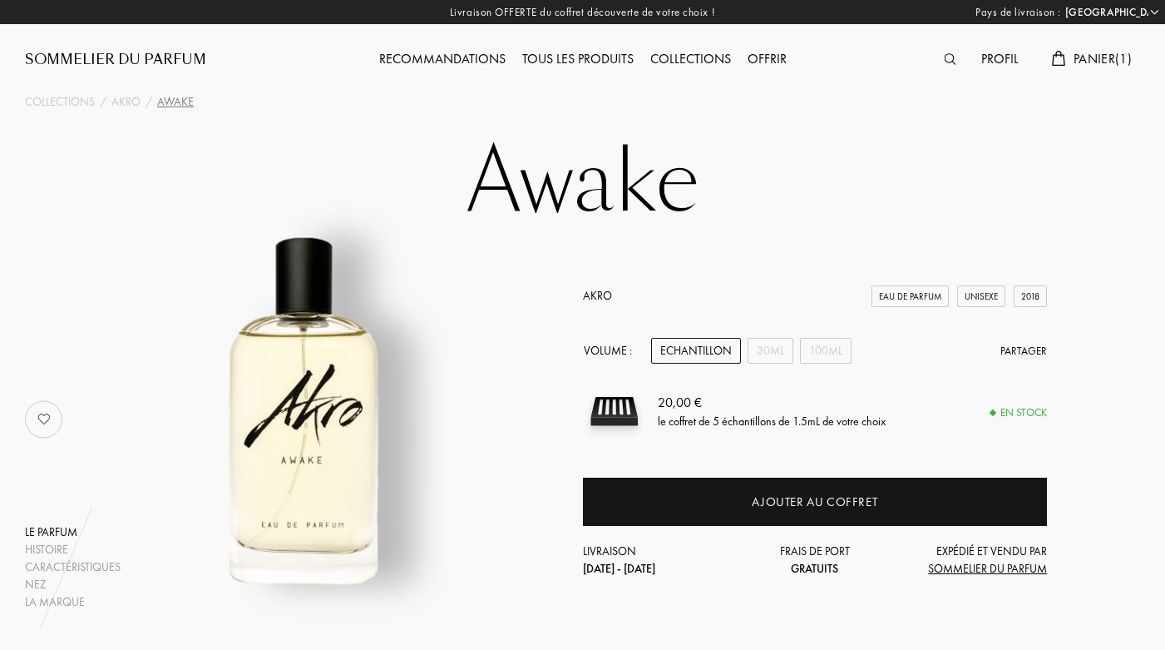
select select "FR"
click at [778, 354] on div "30mL" at bounding box center [771, 351] width 46 height 26
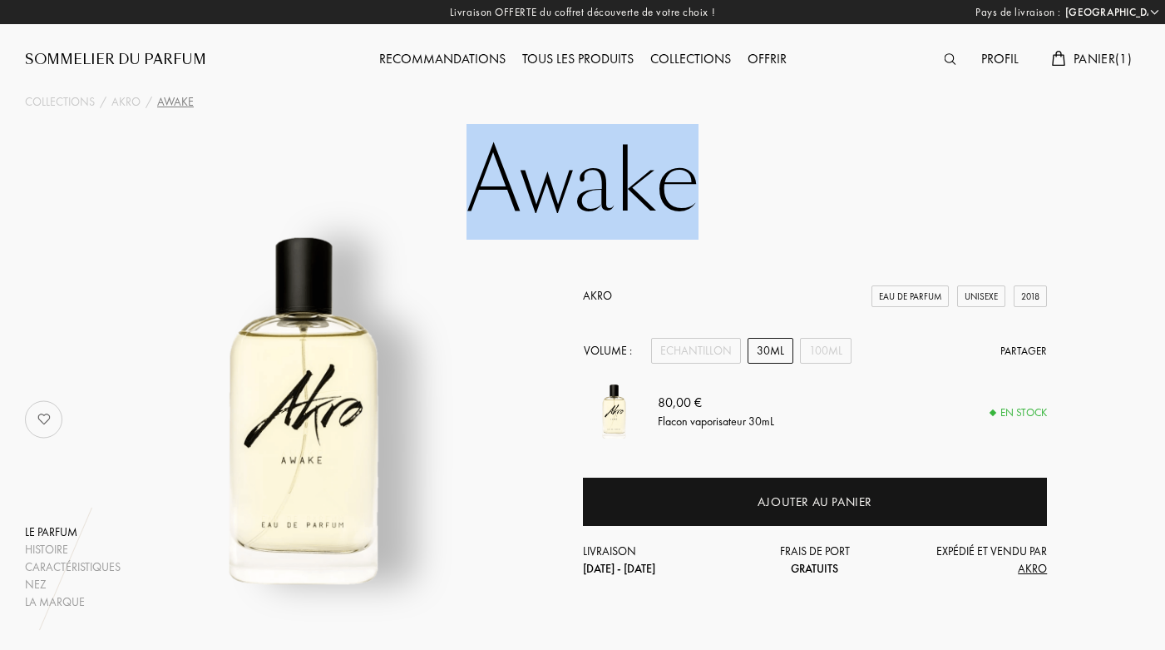
drag, startPoint x: 1165, startPoint y: 107, endPoint x: 1165, endPoint y: 163, distance: 55.7
click at [1160, 166] on div "Awake Le parfum Histoire Caractéristiques Nez La marque Akro Eau de Parfum Unis…" at bounding box center [582, 373] width 1165 height 474
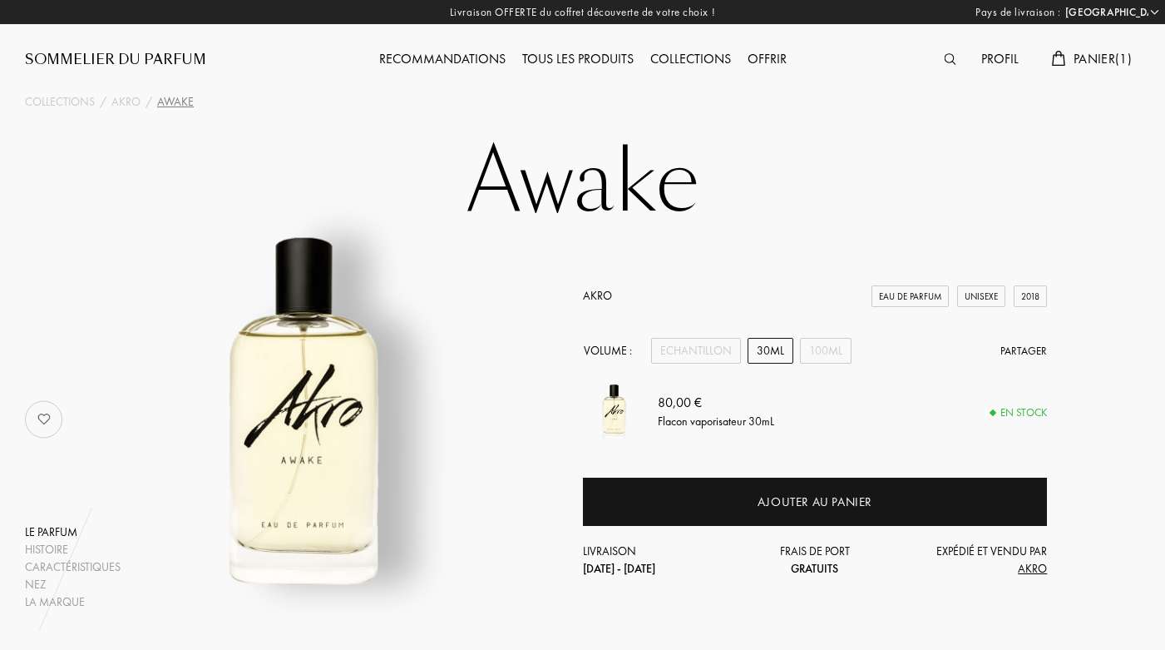
click at [569, 53] on div "Tous les produits" at bounding box center [578, 60] width 128 height 22
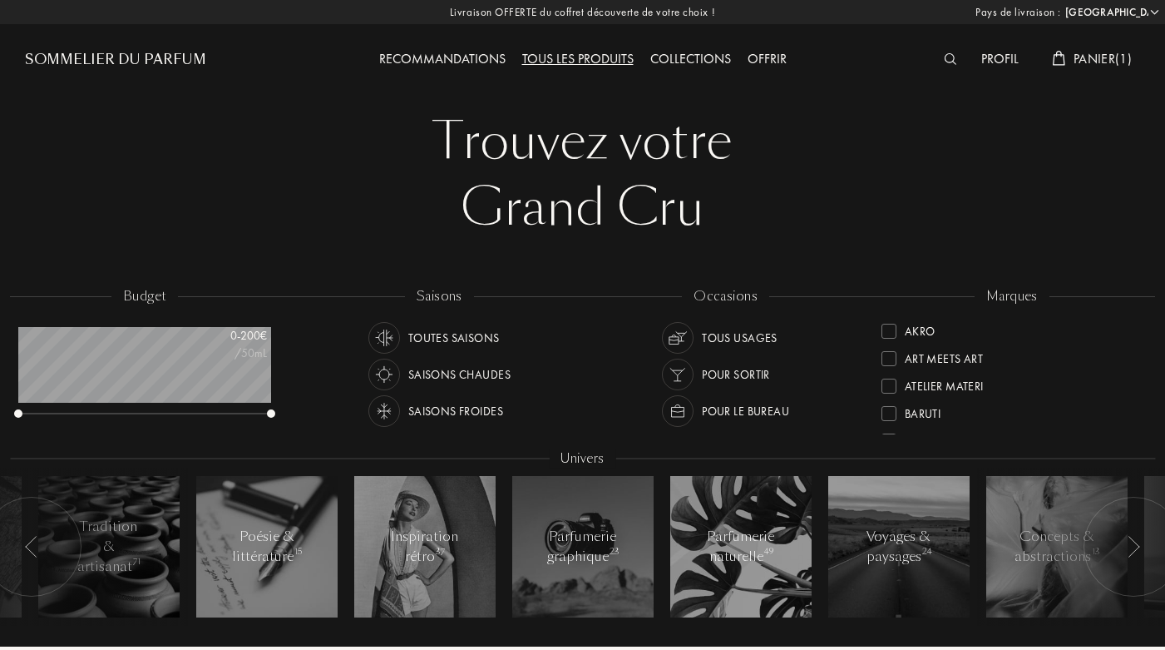
select select "FR"
drag, startPoint x: 0, startPoint y: 0, endPoint x: 1142, endPoint y: 384, distance: 1205.1
click at [1142, 384] on div "marques Akro Art Meets Art Atelier Materi Baruti Binet-Papillon Cépages Parfums…" at bounding box center [1012, 362] width 286 height 150
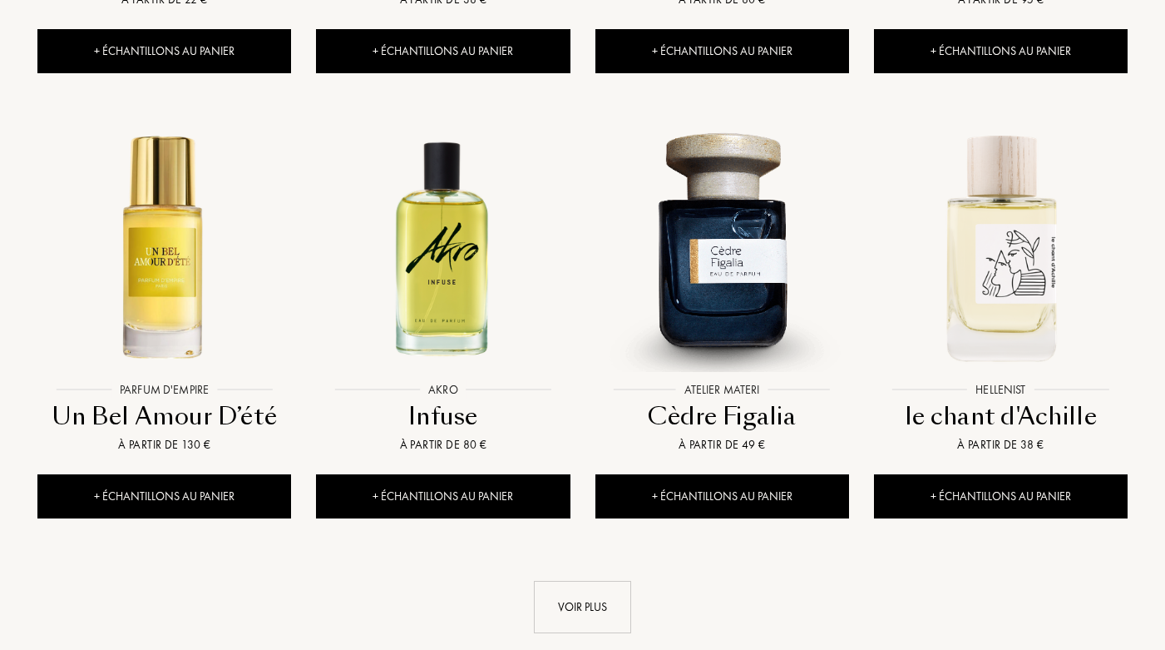
scroll to position [1614, 0]
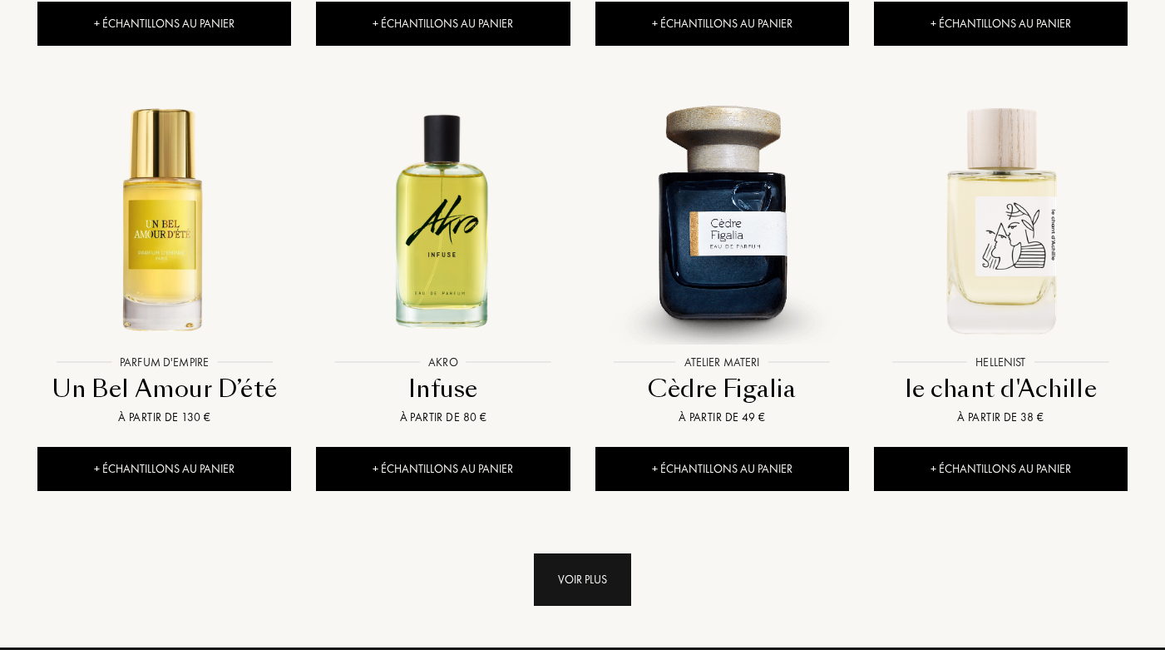
click at [570, 553] on div "Voir plus" at bounding box center [582, 579] width 97 height 52
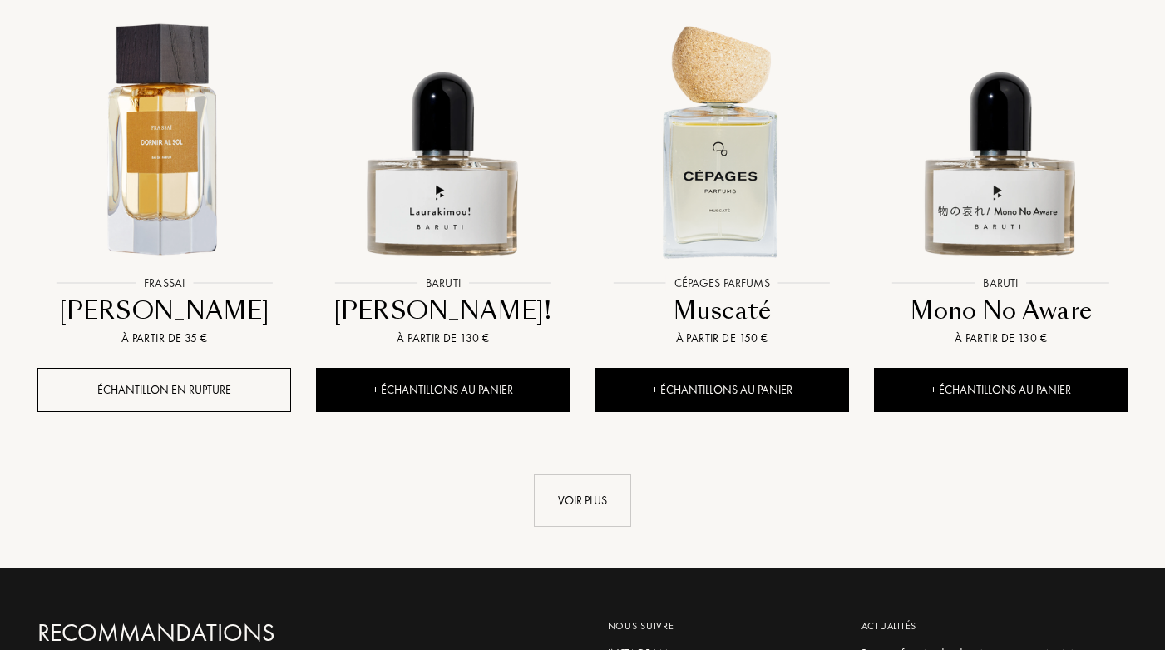
scroll to position [3237, 0]
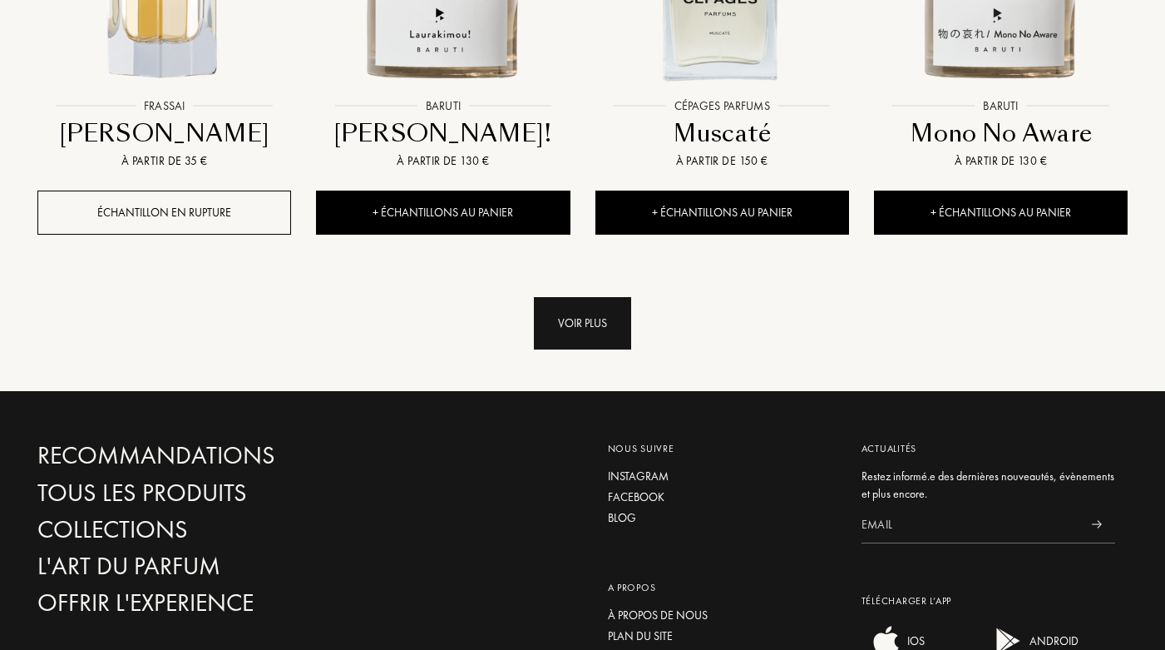
click at [584, 297] on div "Voir plus" at bounding box center [582, 323] width 97 height 52
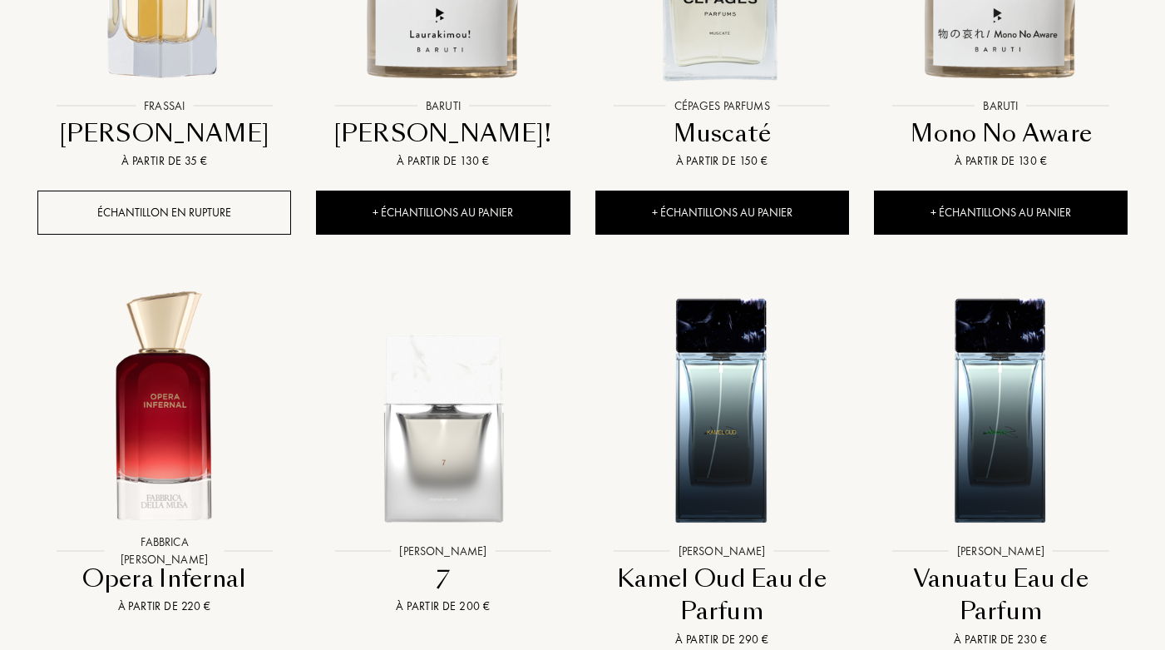
click at [720, 354] on img at bounding box center [721, 407] width 251 height 251
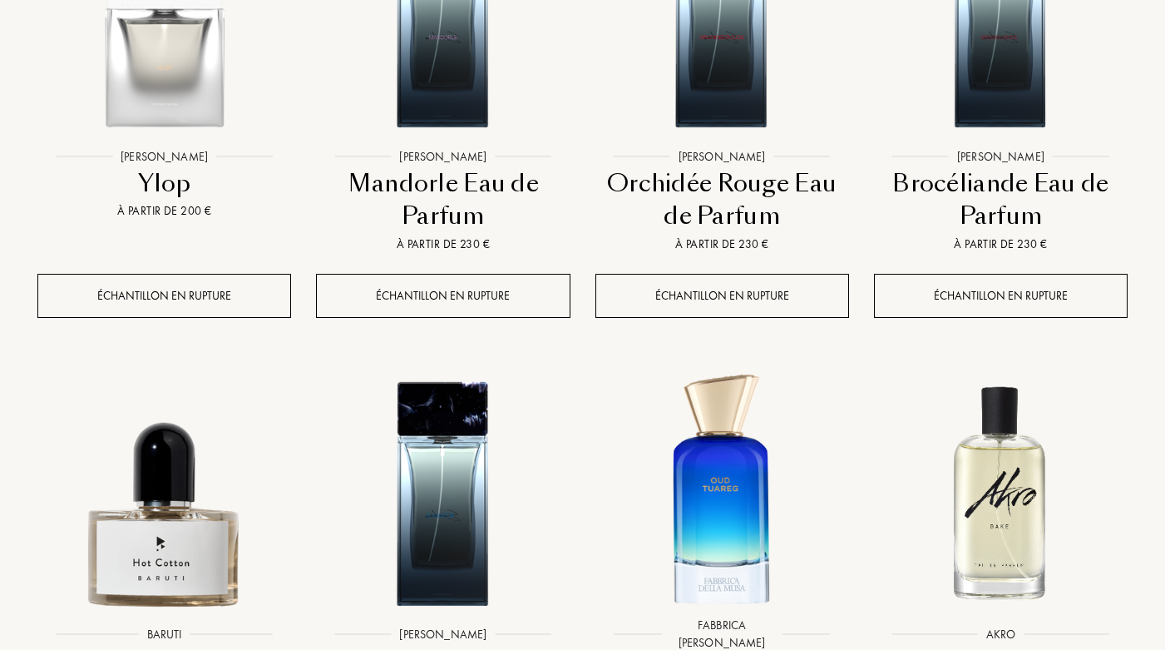
scroll to position [4413, 0]
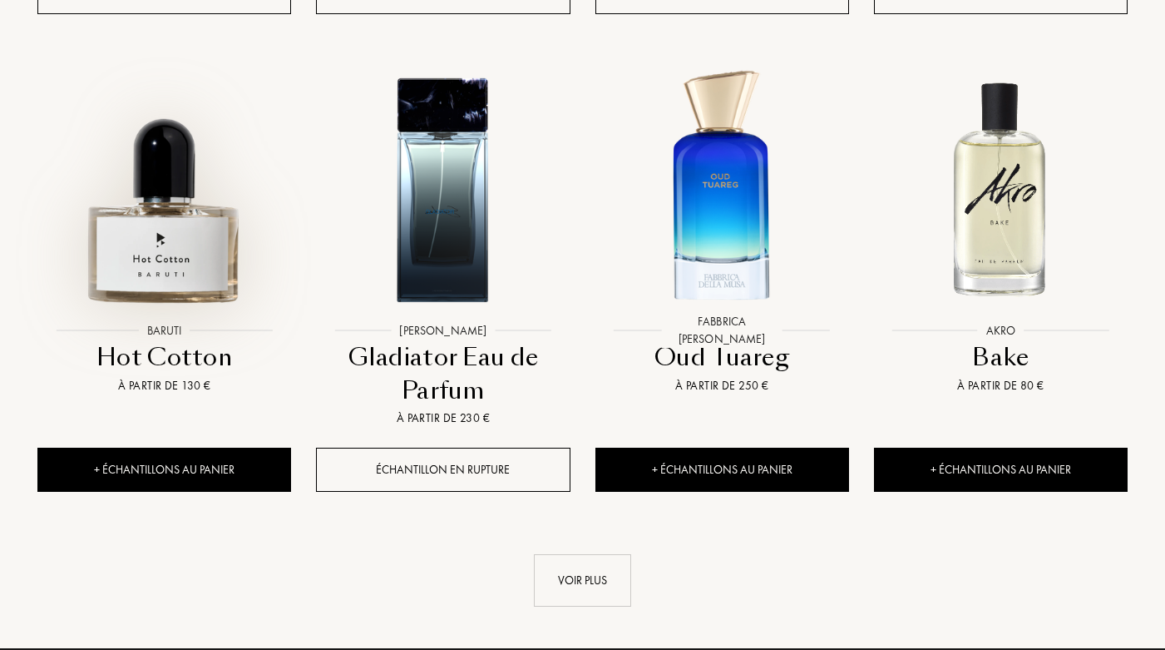
click at [187, 189] on img at bounding box center [164, 187] width 251 height 251
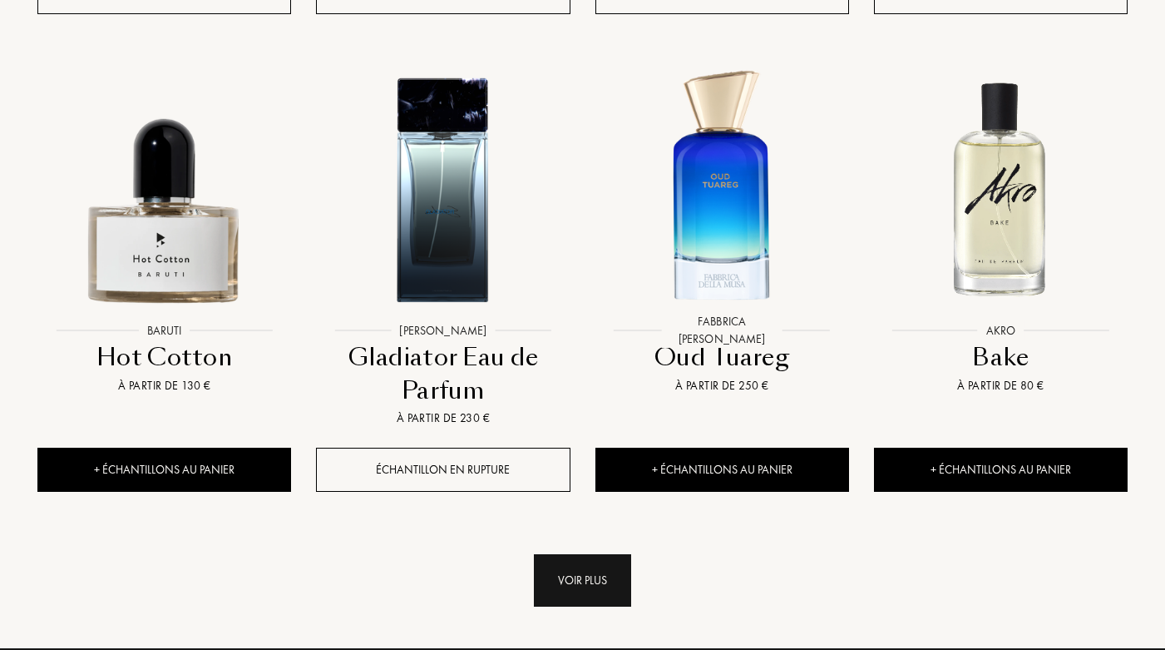
click at [583, 554] on div "Voir plus" at bounding box center [582, 580] width 97 height 52
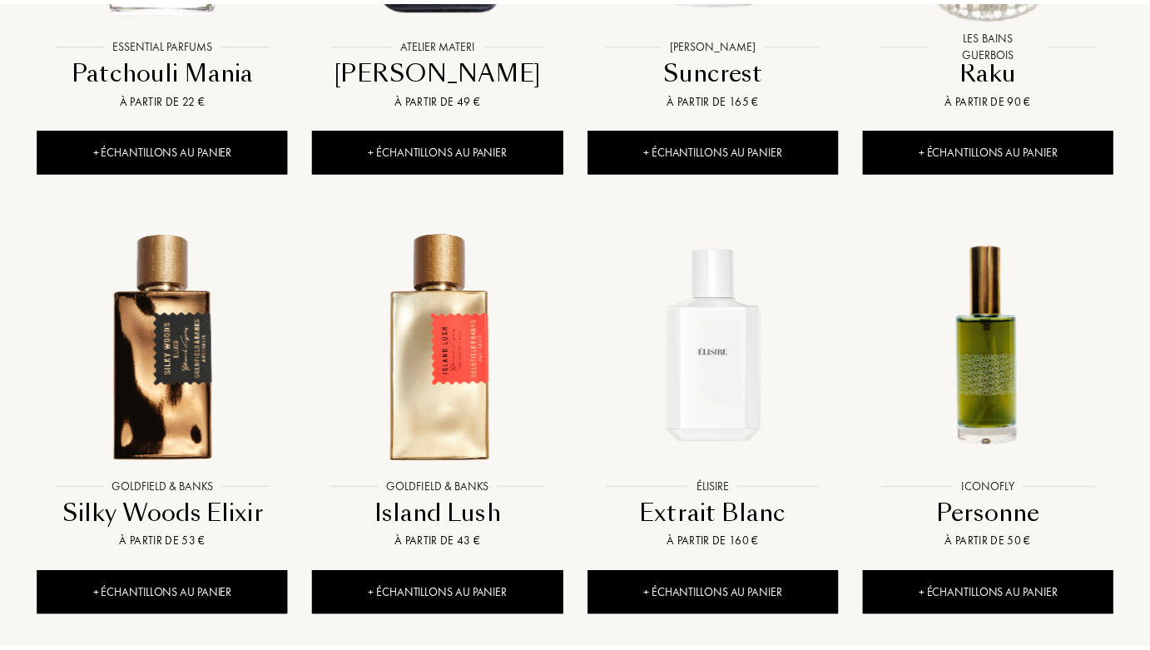
scroll to position [5746, 0]
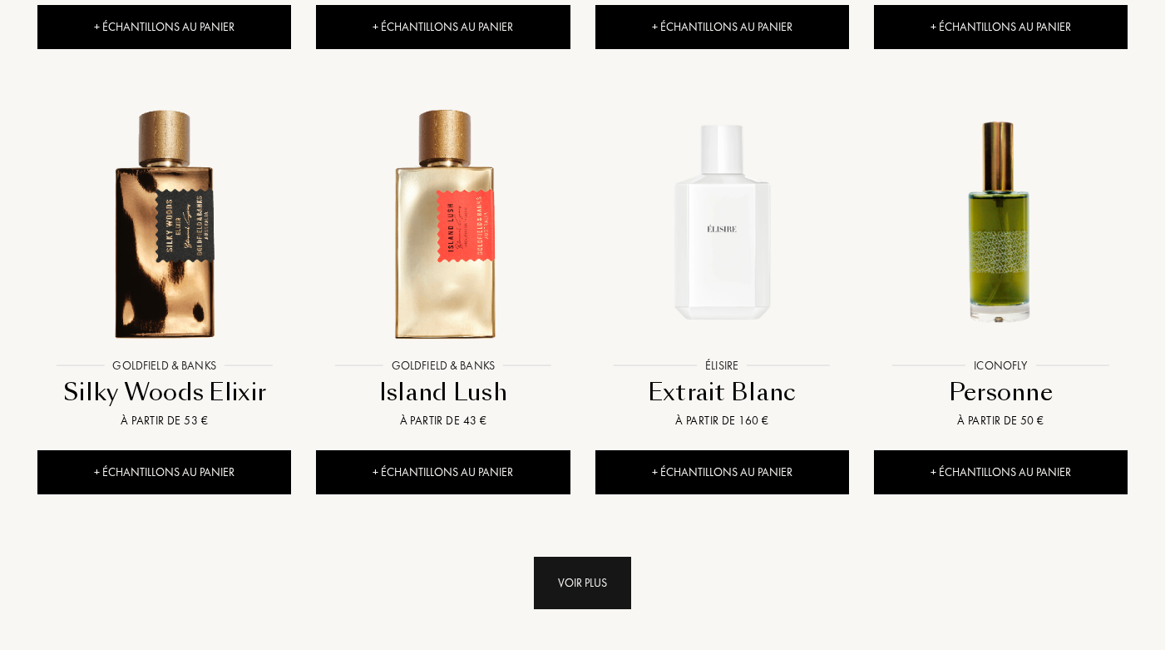
click at [587, 557] on div "Voir plus" at bounding box center [582, 583] width 97 height 52
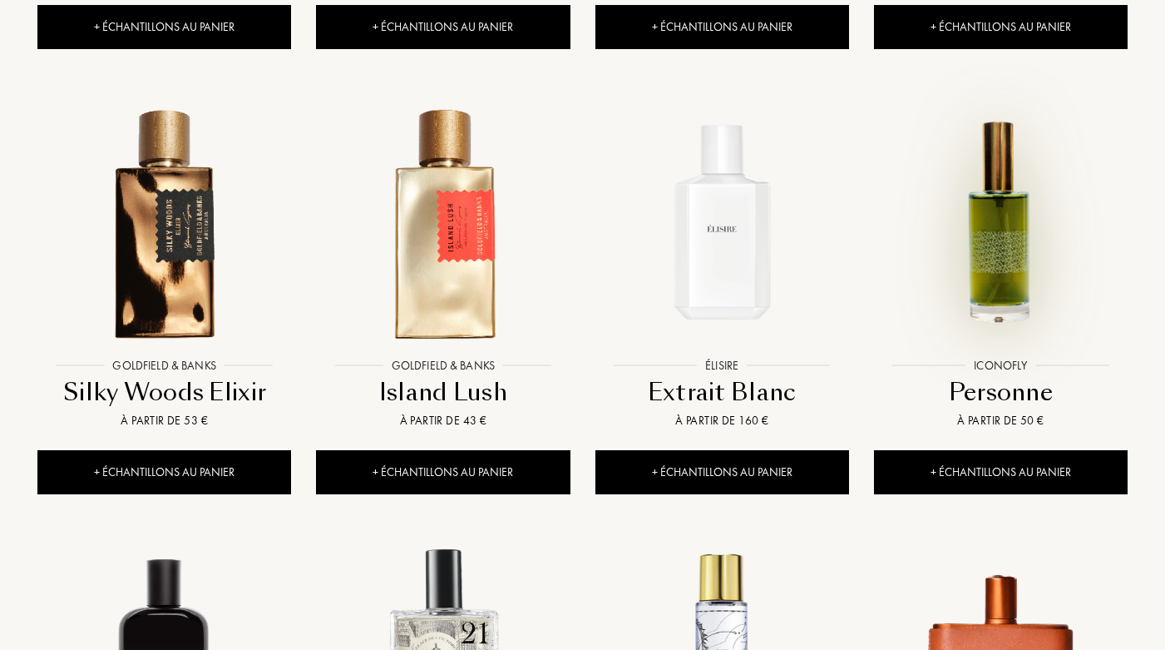
click at [1007, 209] on img at bounding box center [1001, 221] width 251 height 251
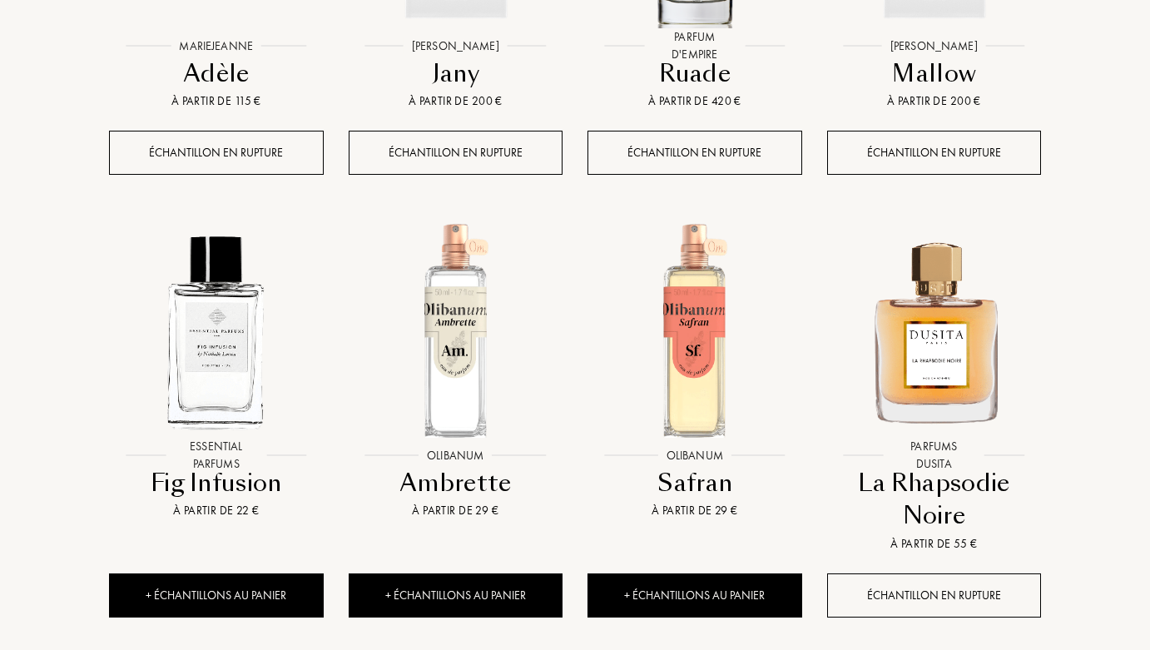
scroll to position [6635, 0]
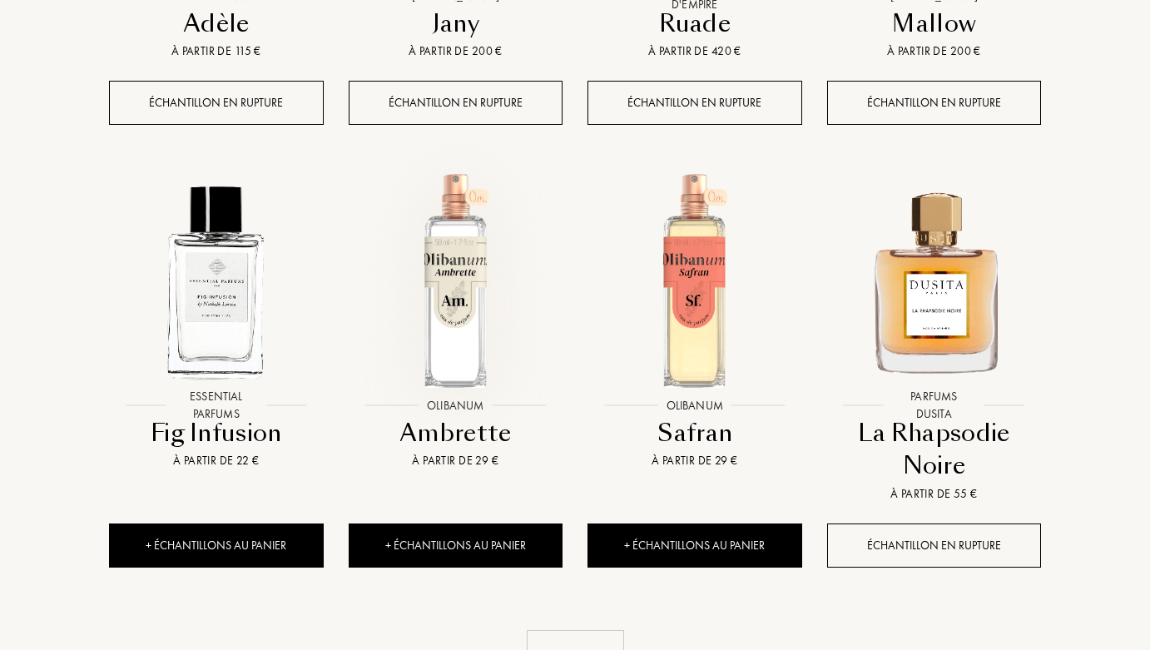
click at [459, 287] on img at bounding box center [455, 279] width 215 height 215
click at [560, 630] on div "Voir plus" at bounding box center [575, 656] width 97 height 52
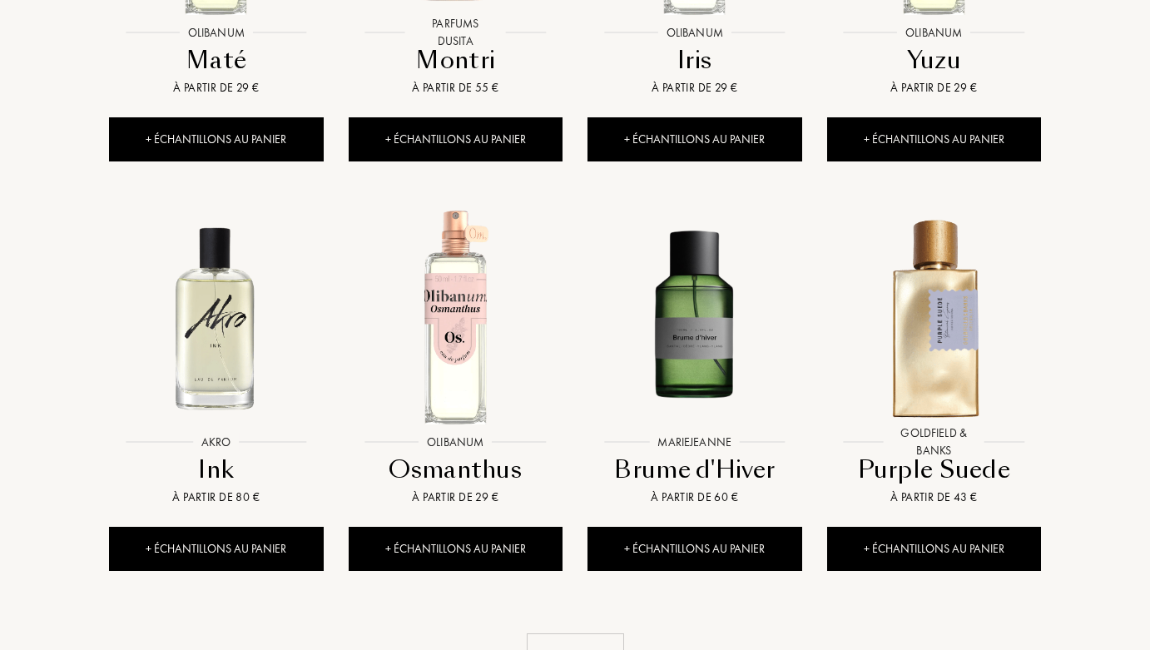
scroll to position [8020, 0]
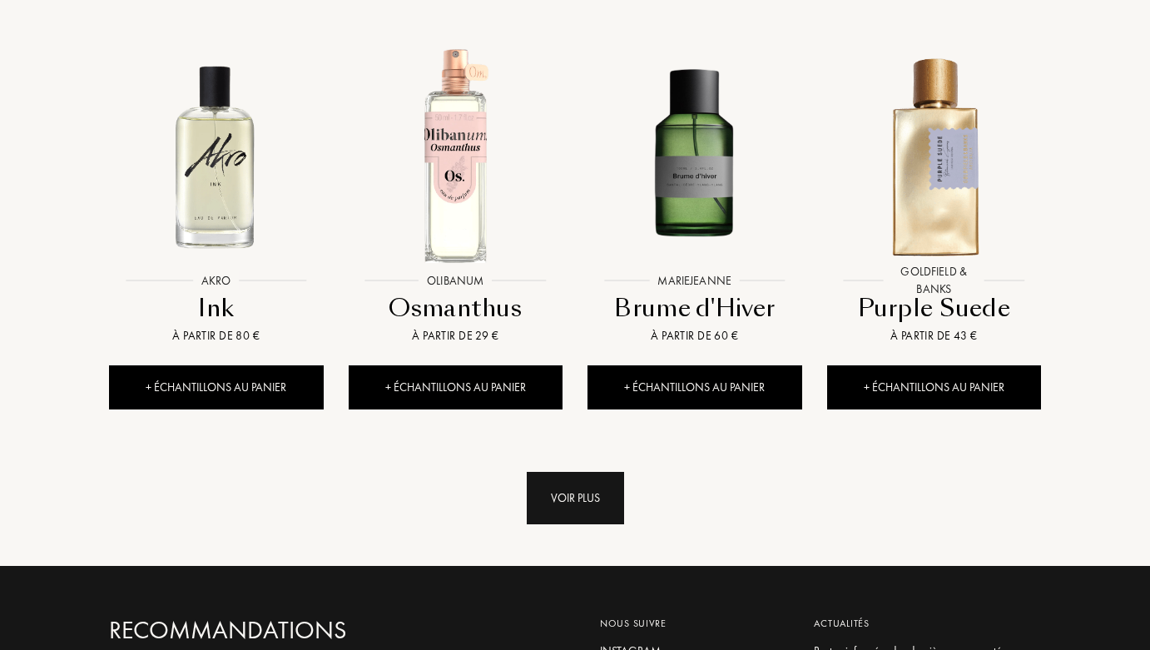
click at [570, 472] on div "Voir plus" at bounding box center [575, 498] width 97 height 52
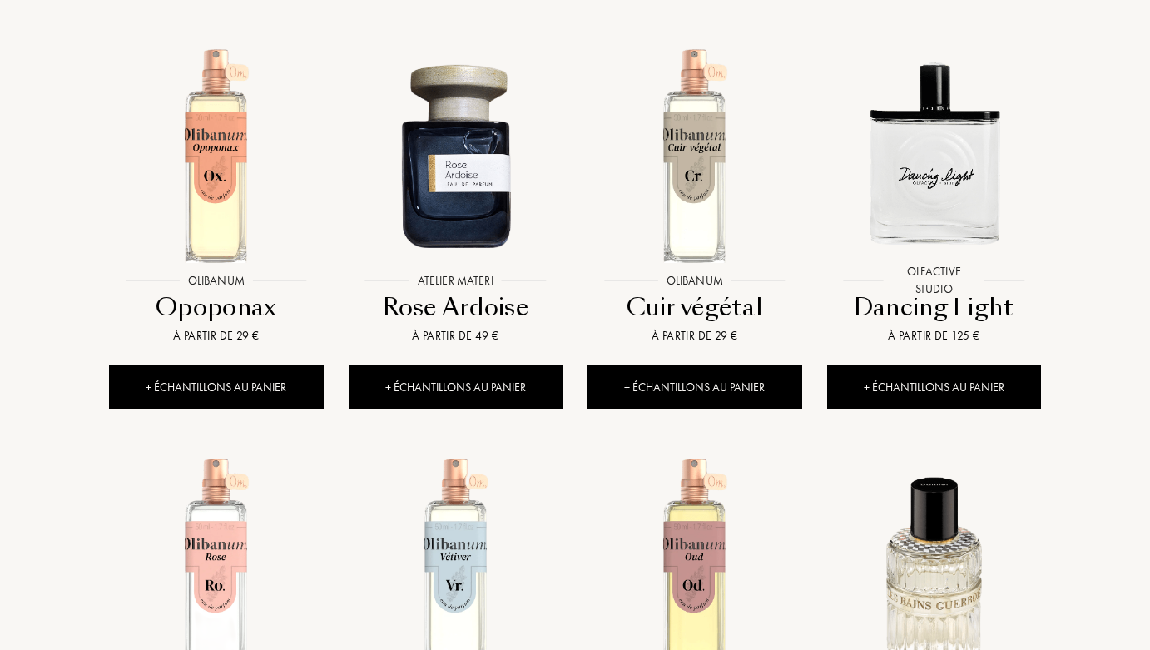
scroll to position [9300, 0]
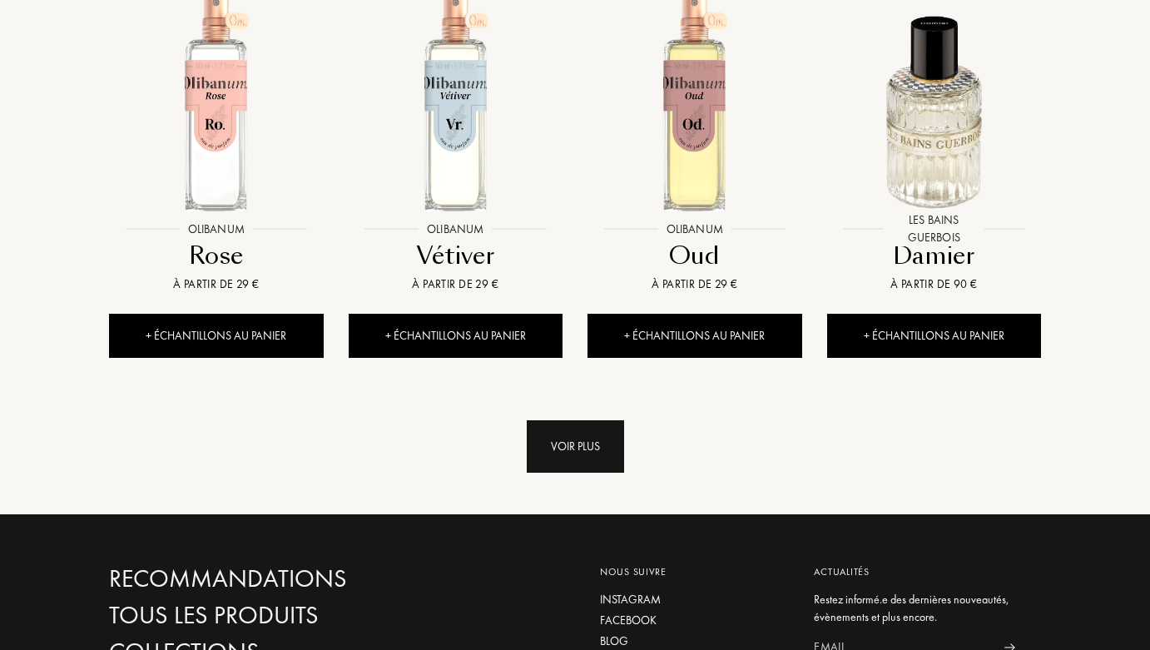
click at [571, 420] on div "Voir plus" at bounding box center [575, 446] width 97 height 52
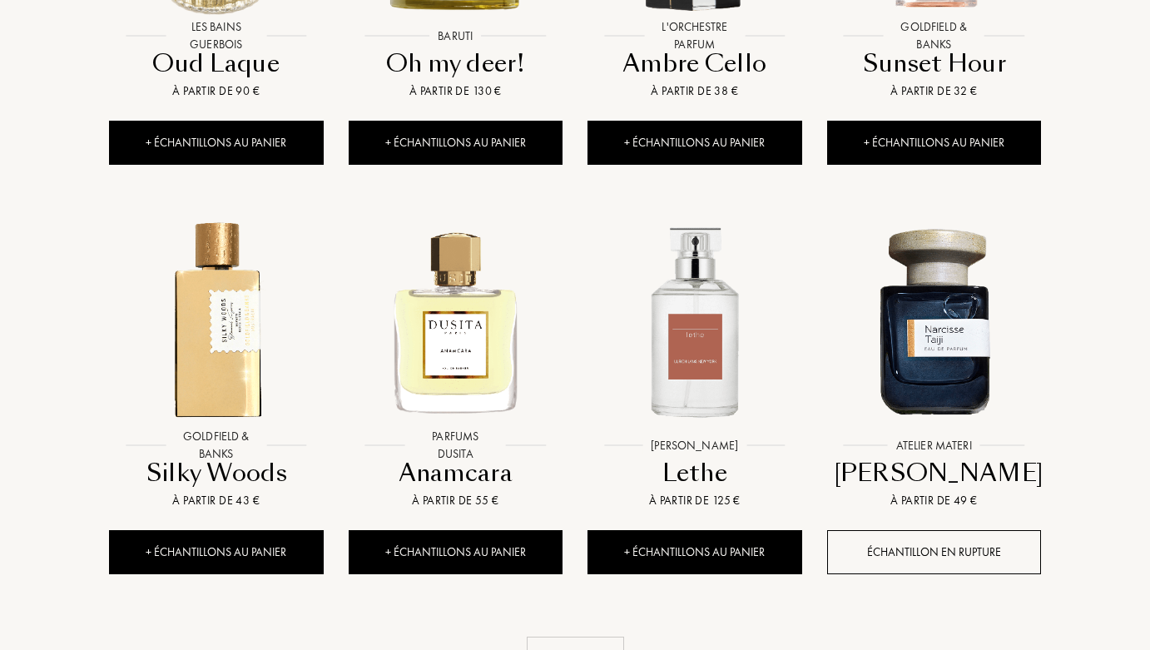
scroll to position [10457, 0]
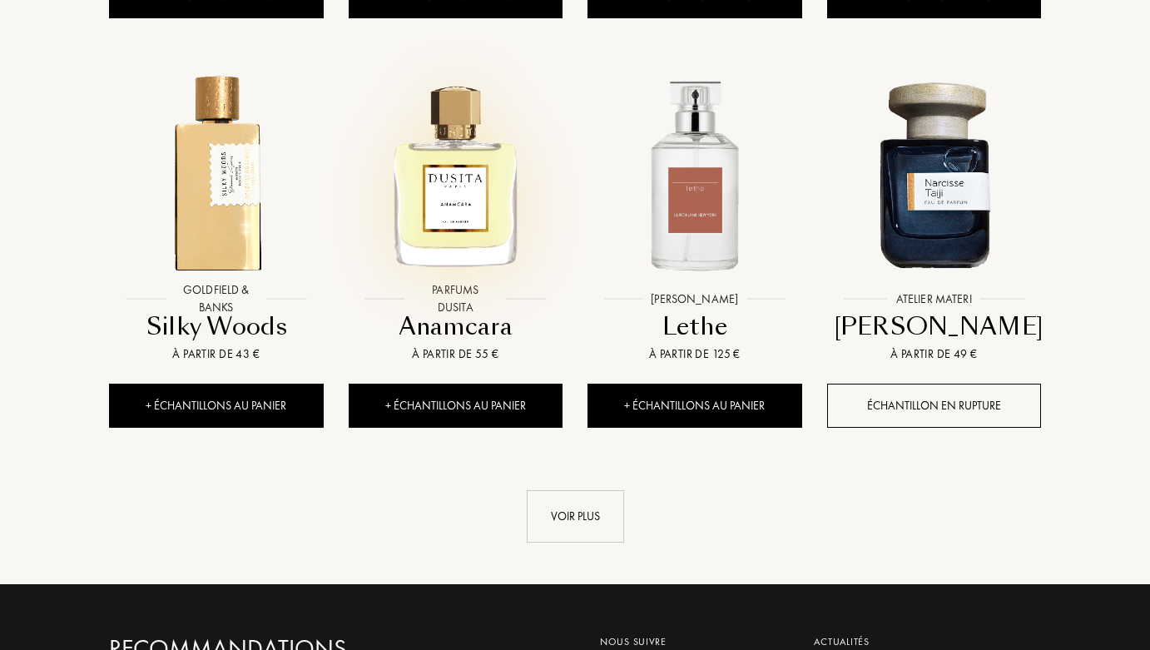
click at [448, 175] on img at bounding box center [455, 173] width 215 height 215
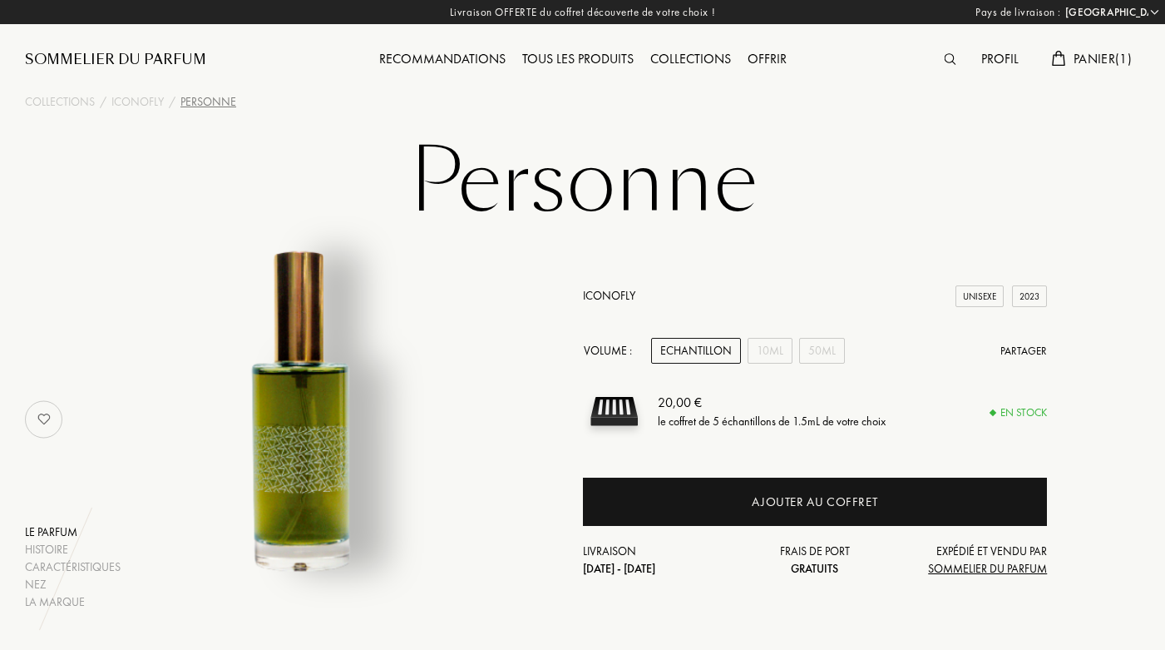
select select "FR"
click at [776, 353] on div "10mL" at bounding box center [770, 351] width 45 height 26
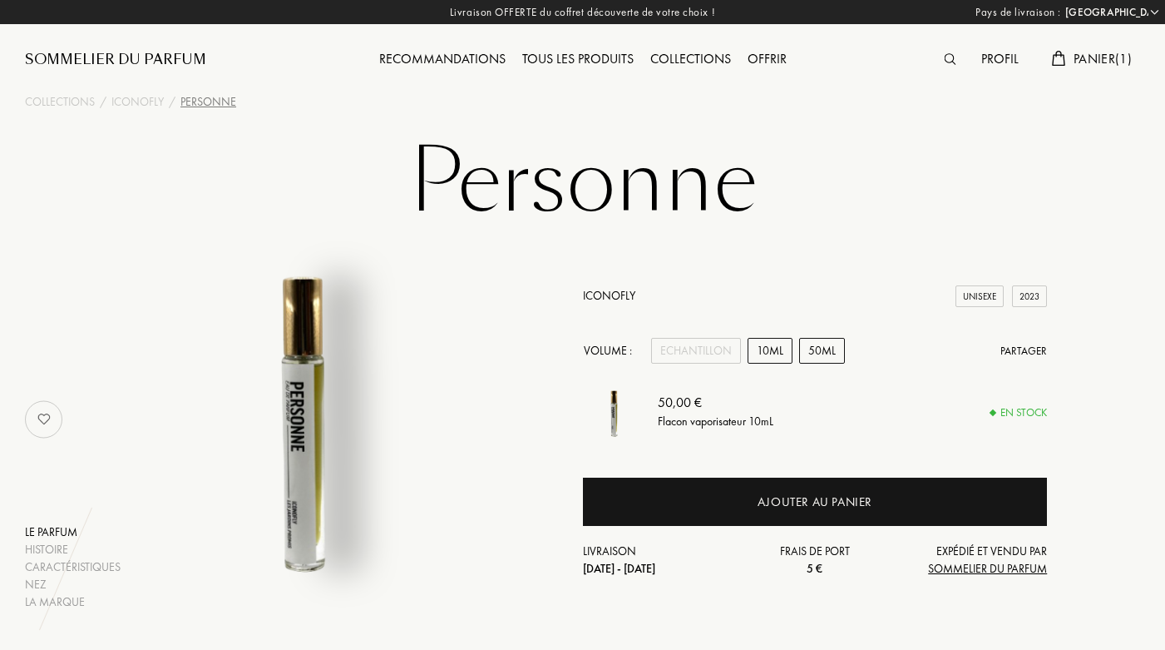
click at [818, 356] on div "50mL" at bounding box center [822, 351] width 46 height 26
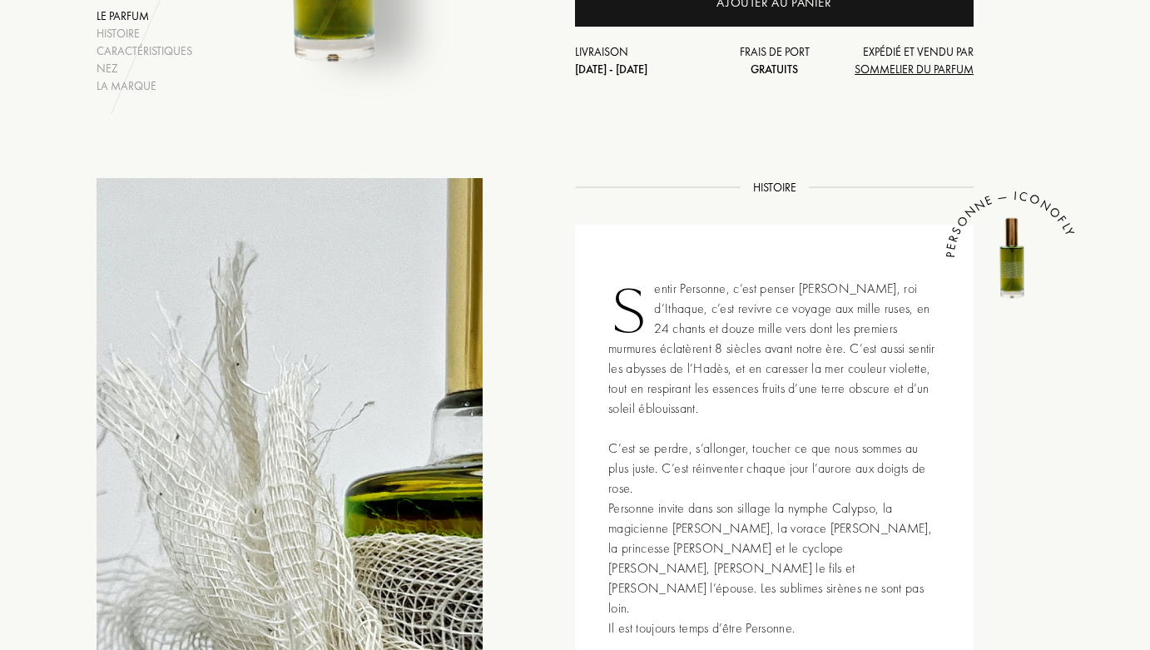
scroll to position [342, 0]
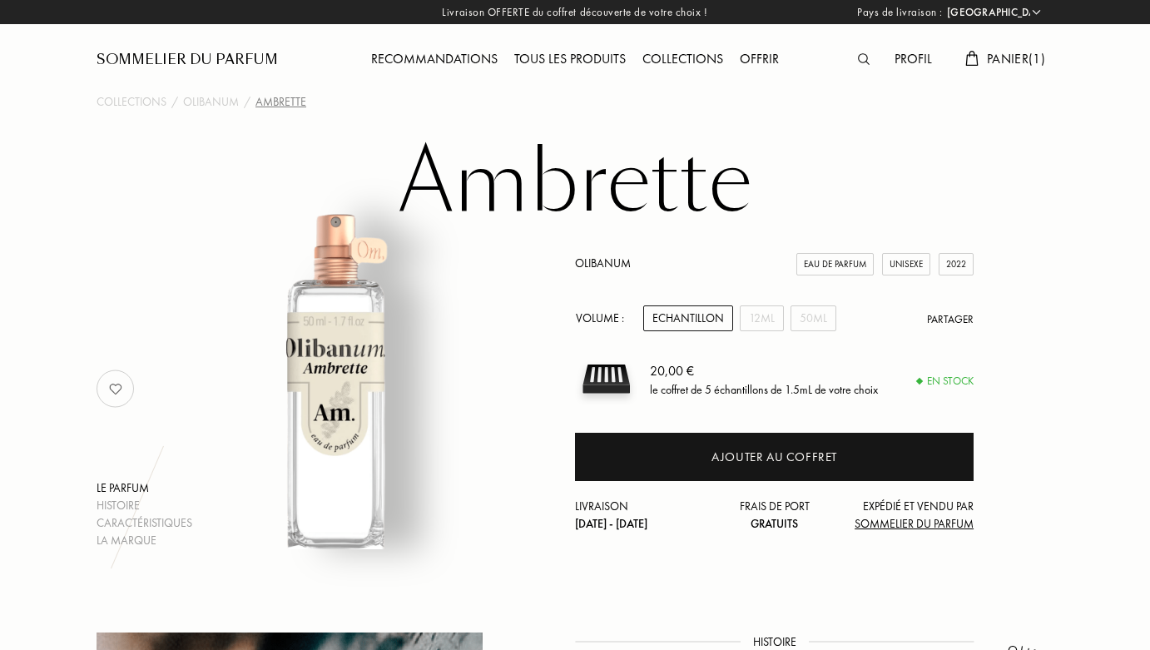
select select "FR"
click at [754, 310] on div "12mL" at bounding box center [762, 318] width 44 height 26
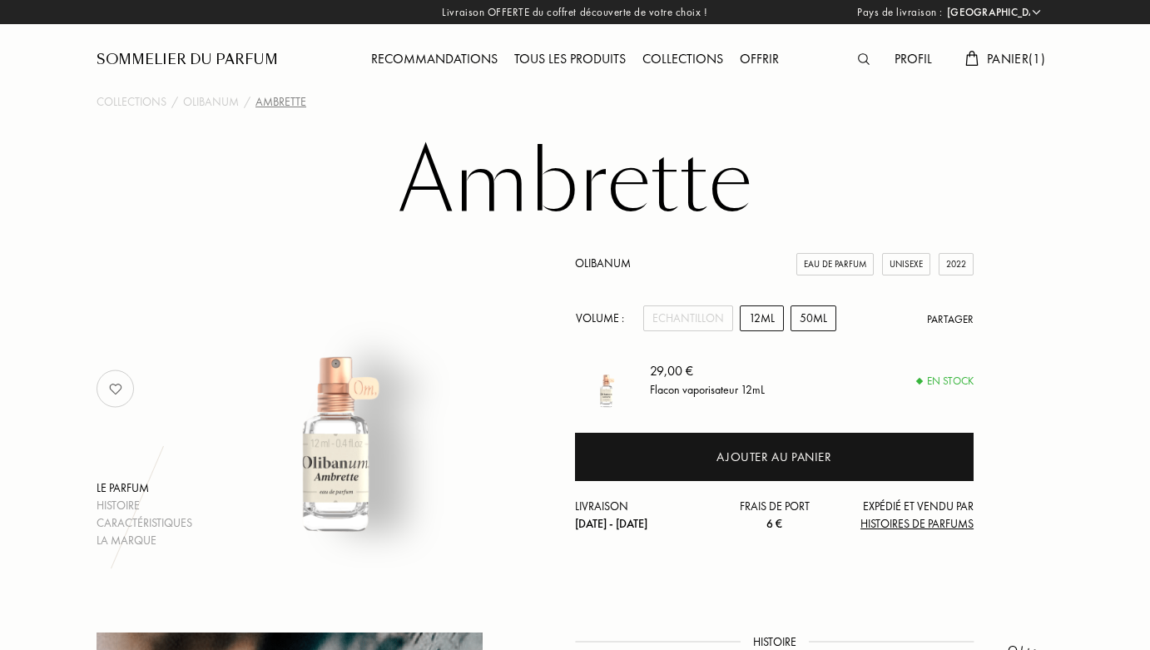
click at [814, 319] on div "50mL" at bounding box center [813, 318] width 46 height 26
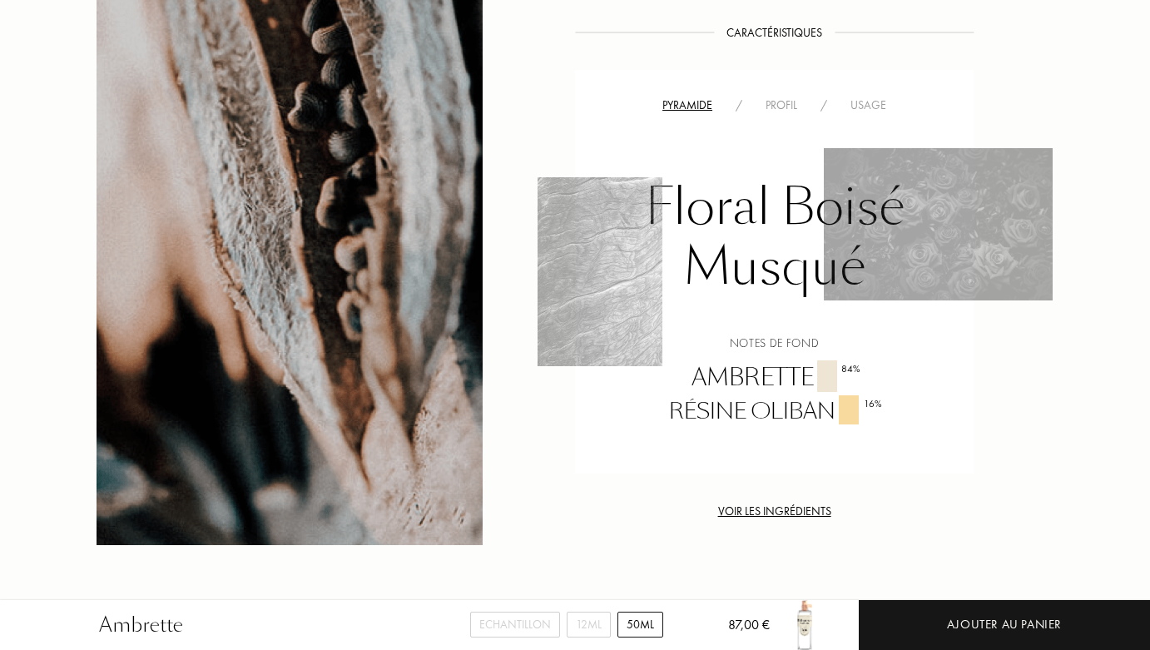
scroll to position [1191, 0]
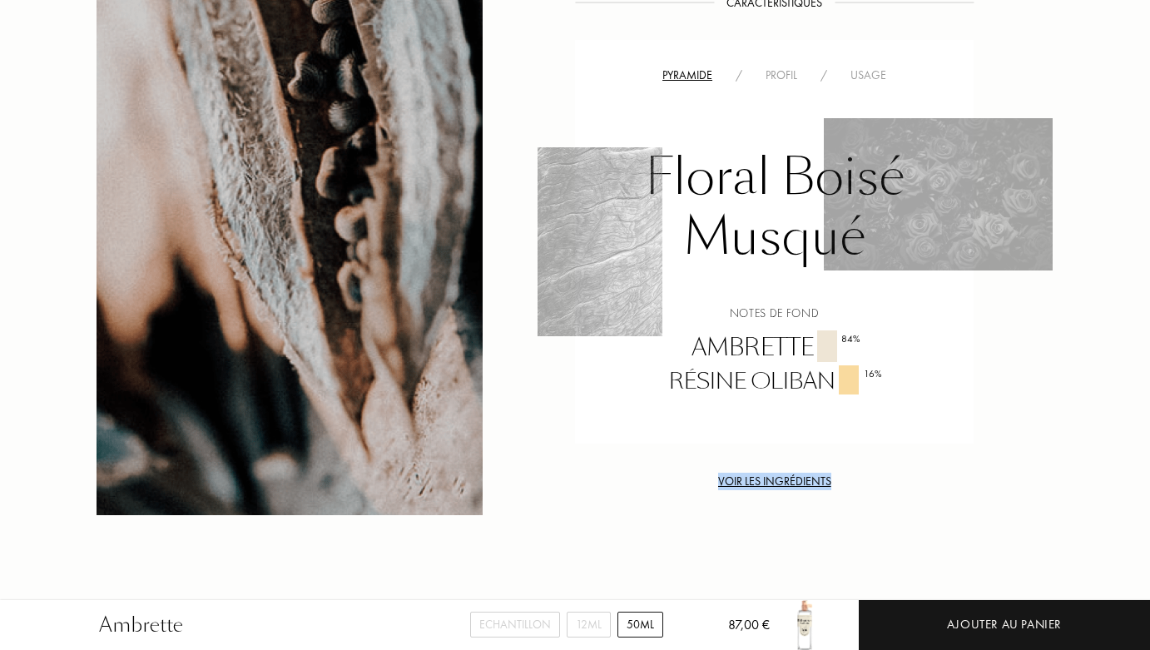
drag, startPoint x: 1147, startPoint y: 359, endPoint x: 1127, endPoint y: 407, distance: 52.2
click at [1127, 407] on div "Ambrette Echantillon 12mL 50mL 87,00 € Ajouter au panier Collections / Olibanum…" at bounding box center [575, 28] width 1150 height 2438
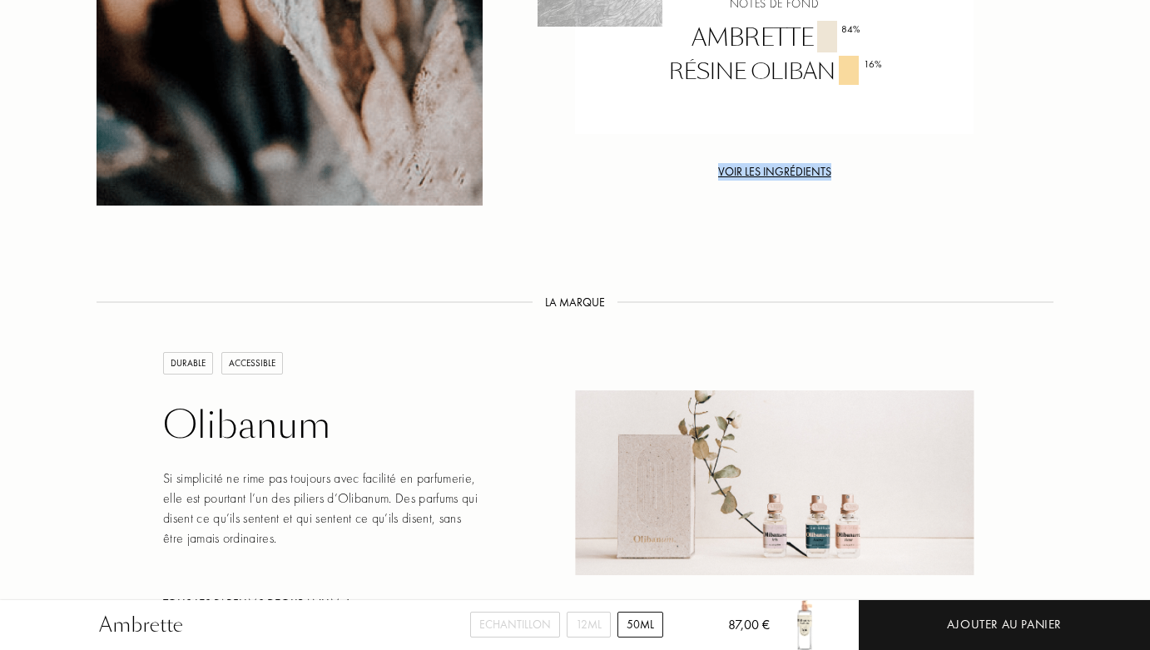
scroll to position [1512, 0]
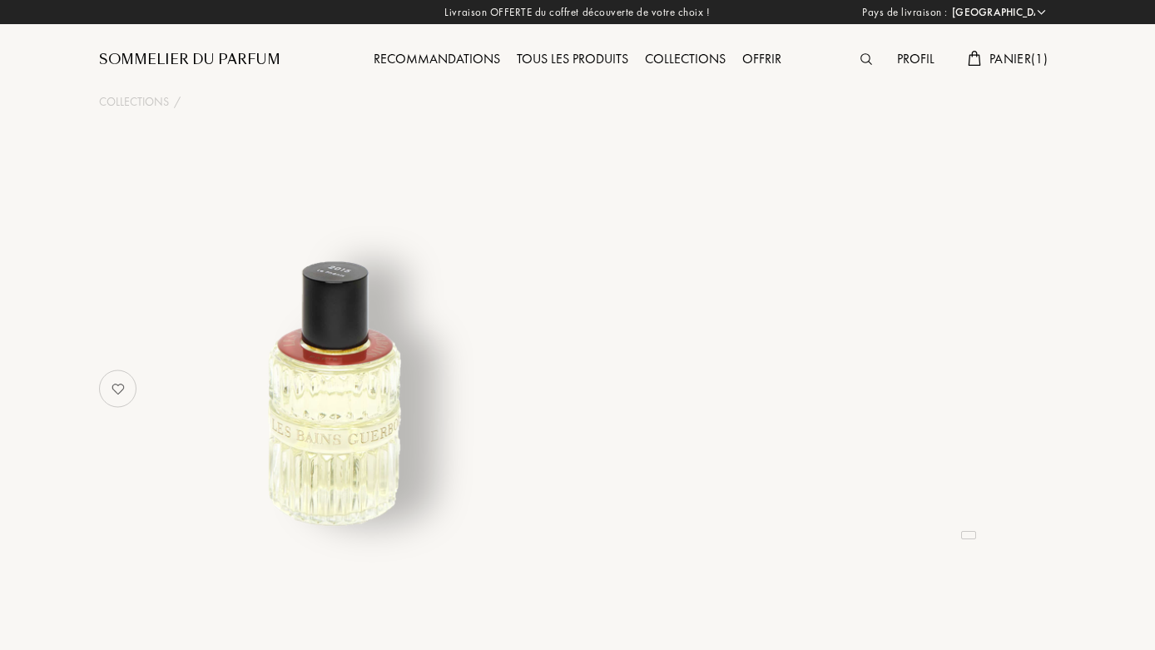
select select "FR"
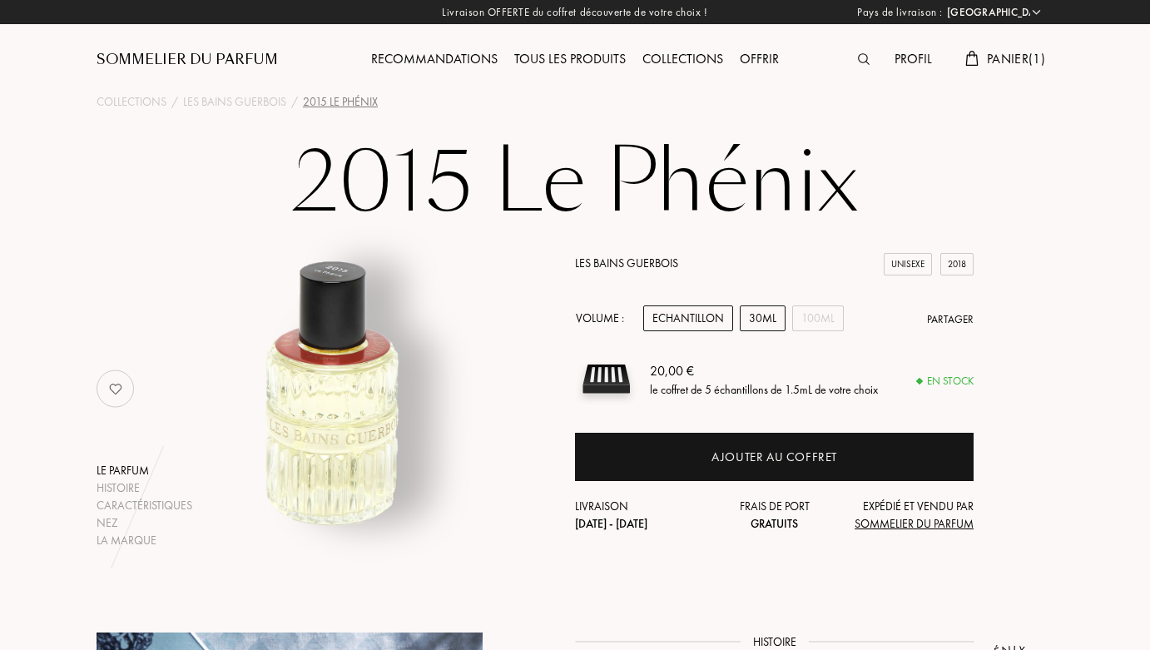
click at [751, 331] on div "30mL" at bounding box center [763, 318] width 46 height 26
